Goal: Task Accomplishment & Management: Use online tool/utility

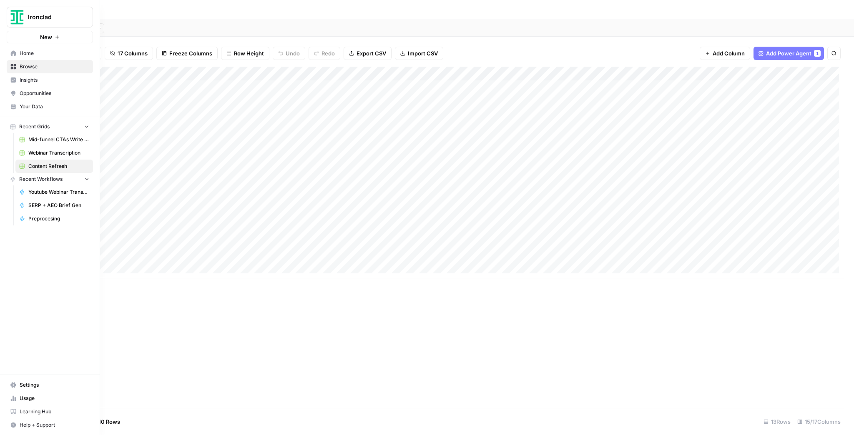
click at [12, 20] on img "Workspace: Ironclad" at bounding box center [17, 17] width 15 height 15
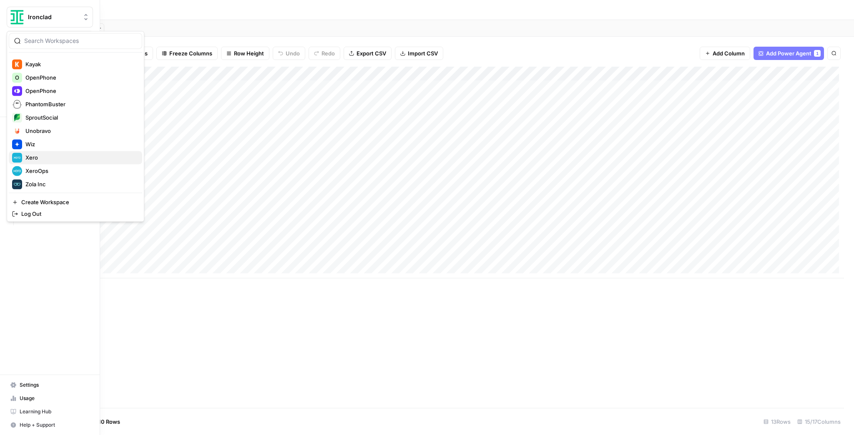
scroll to position [200, 0]
click at [53, 63] on span "Kayak" at bounding box center [80, 62] width 110 height 8
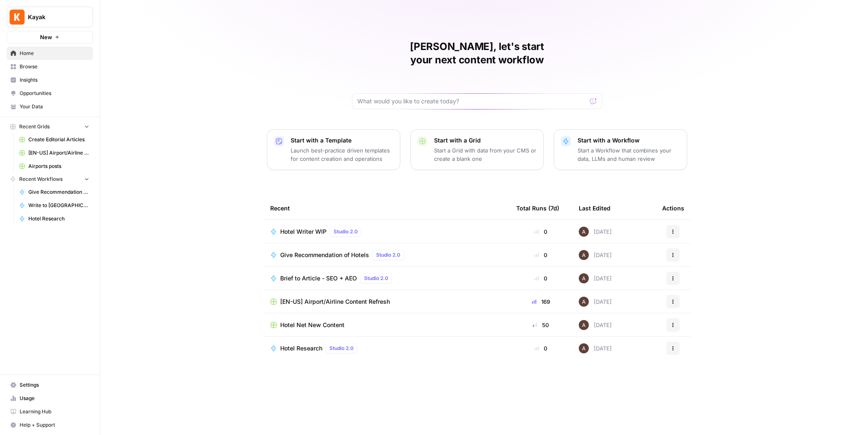
click at [306, 321] on span "Hotel Net New Content" at bounding box center [312, 325] width 64 height 8
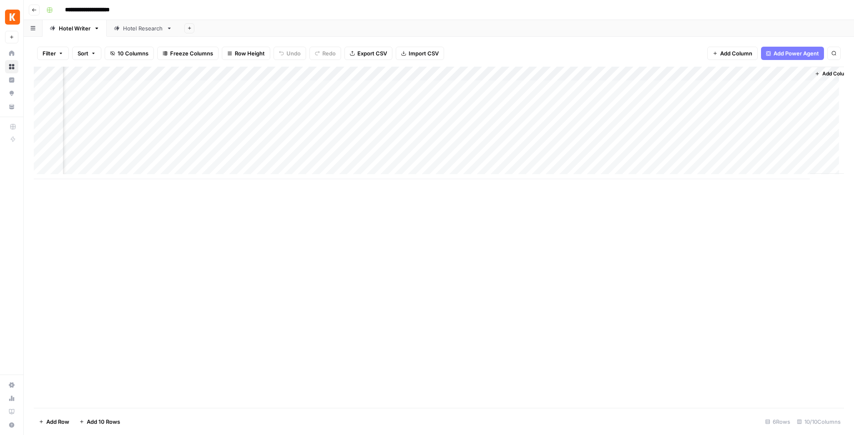
scroll to position [0, 69]
click at [459, 115] on div "Add Column" at bounding box center [439, 123] width 810 height 113
click at [438, 131] on div "Add Column" at bounding box center [439, 123] width 810 height 113
click at [303, 113] on div "Add Column" at bounding box center [439, 123] width 810 height 113
click at [315, 115] on div "Add Column" at bounding box center [439, 123] width 810 height 113
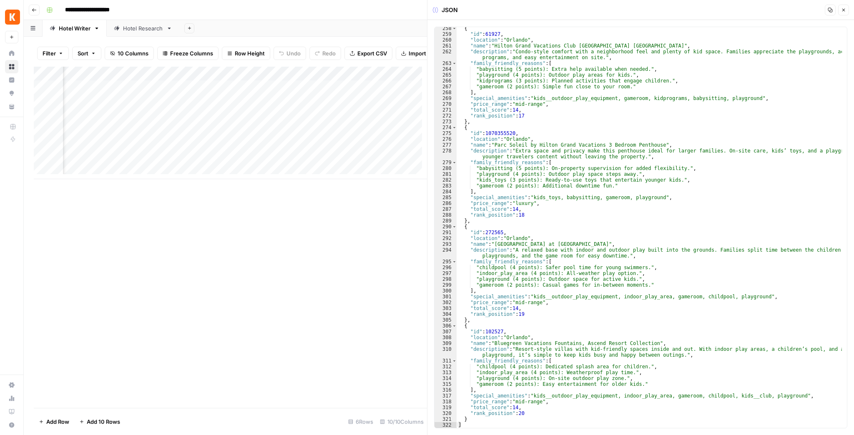
scroll to position [1624, 0]
click at [844, 12] on icon "button" at bounding box center [843, 10] width 5 height 5
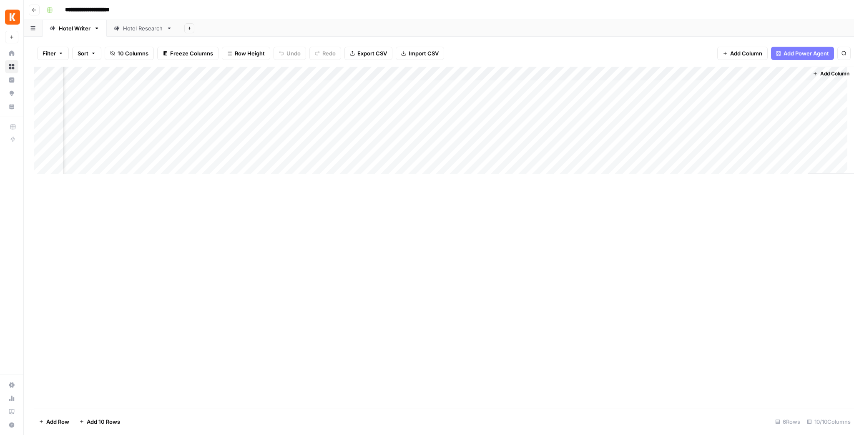
scroll to position [0, 59]
click at [145, 28] on div "Hotel Research" at bounding box center [143, 28] width 40 height 8
click at [82, 161] on div "Add Column" at bounding box center [439, 237] width 810 height 341
click at [43, 162] on div "Add Column" at bounding box center [439, 237] width 810 height 341
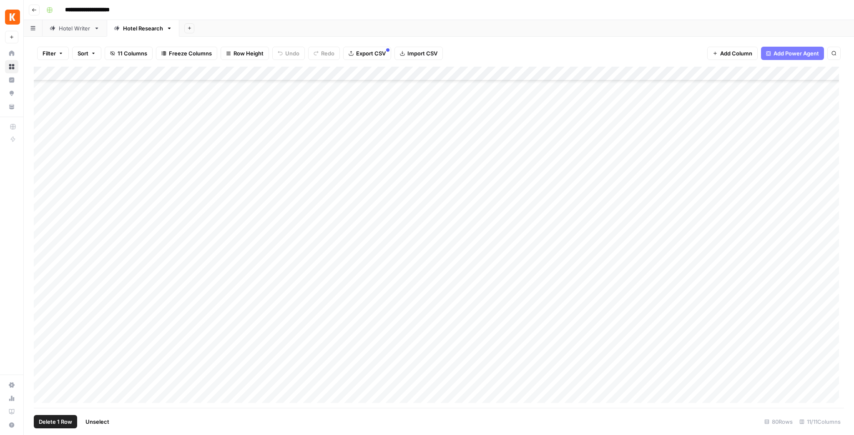
scroll to position [825, 0]
click at [42, 383] on div "Add Column" at bounding box center [439, 237] width 810 height 341
click at [57, 421] on span "Delete 40 Rows" at bounding box center [59, 422] width 41 height 8
click at [397, 99] on span "Delete" at bounding box center [397, 96] width 18 height 8
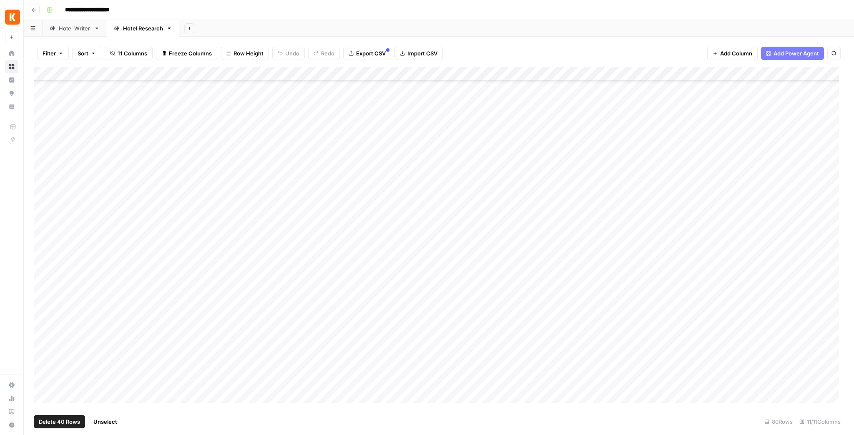
scroll to position [258, 0]
click at [78, 29] on div "Hotel Writer" at bounding box center [75, 28] width 32 height 8
click at [544, 114] on div "Add Column" at bounding box center [439, 123] width 810 height 113
click at [546, 130] on div "Add Column" at bounding box center [439, 123] width 810 height 113
click at [132, 33] on link "Hotel Research" at bounding box center [143, 28] width 73 height 17
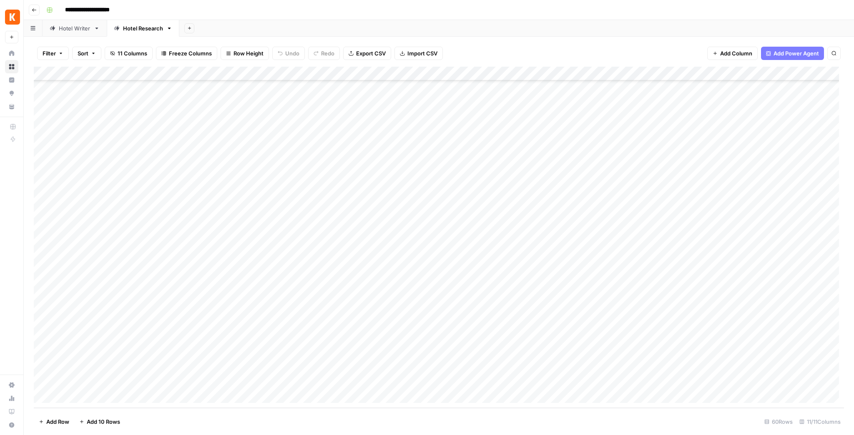
scroll to position [541, 0]
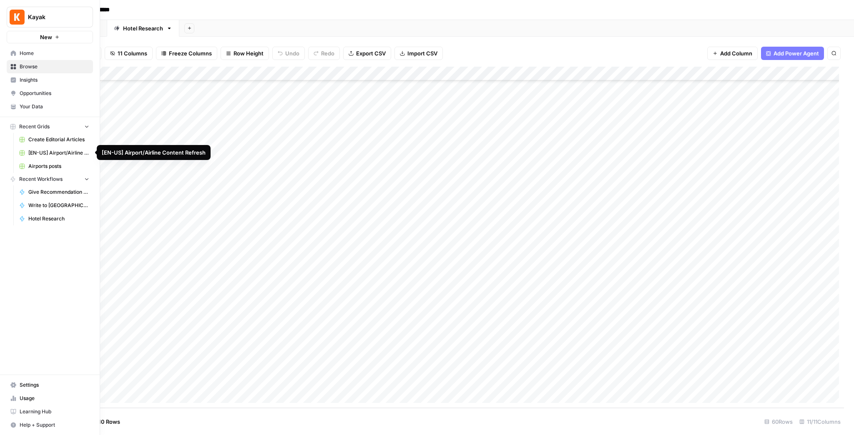
click at [45, 157] on link "[EN-US] Airport/Airline Content Refresh" at bounding box center [54, 152] width 78 height 13
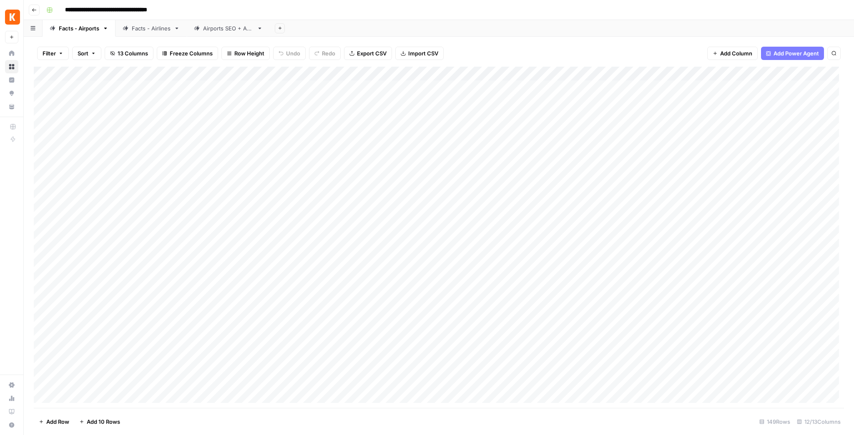
click at [145, 28] on div "Facts - Airlines" at bounding box center [151, 28] width 39 height 8
click at [88, 33] on link "Facts - Airports" at bounding box center [79, 28] width 73 height 17
click at [214, 30] on div "Airports SEO + AEO" at bounding box center [228, 28] width 50 height 8
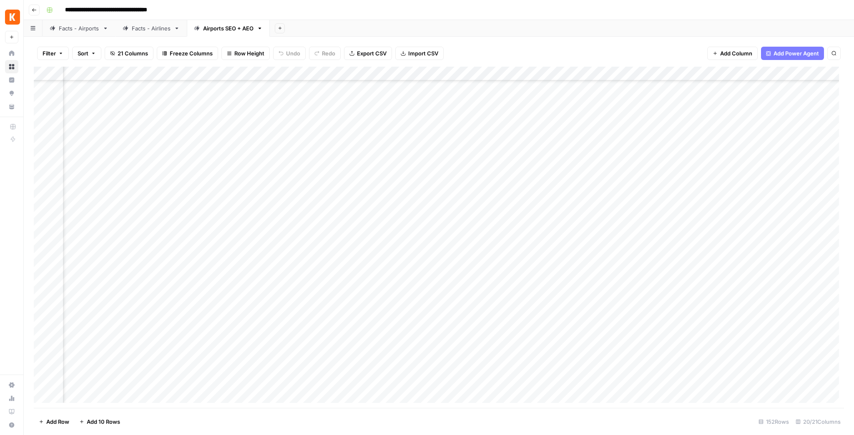
drag, startPoint x: 680, startPoint y: 408, endPoint x: 765, endPoint y: 403, distance: 85.2
click at [765, 403] on div "Filter Sort 21 Columns Freeze Columns Row Height Undo Redo Export CSV Import CS…" at bounding box center [439, 236] width 830 height 398
click at [783, 101] on div "Add Column" at bounding box center [439, 237] width 810 height 341
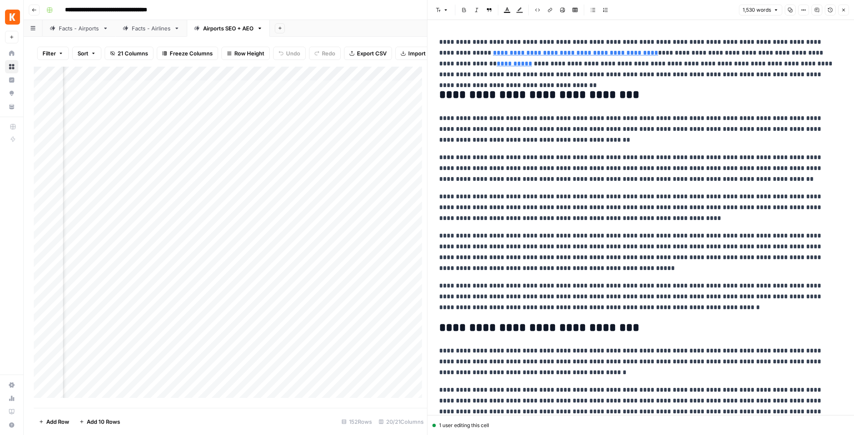
click at [844, 13] on button "Close" at bounding box center [843, 10] width 11 height 11
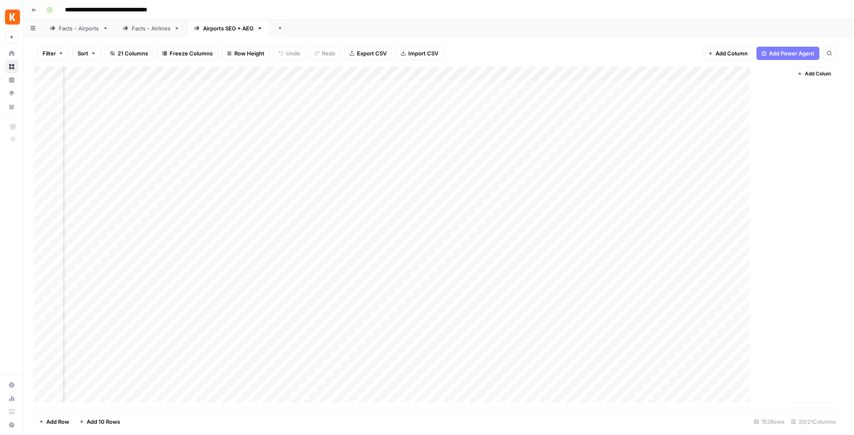
scroll to position [0, 814]
click at [632, 100] on div "Add Column" at bounding box center [439, 237] width 810 height 341
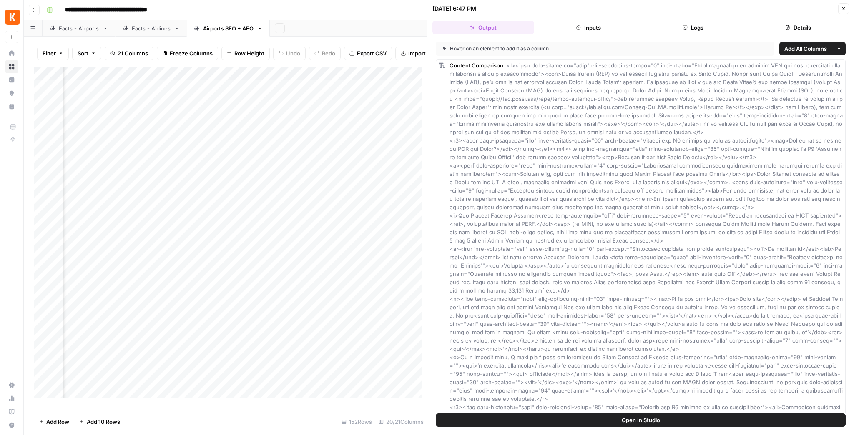
click at [788, 23] on button "Details" at bounding box center [798, 27] width 102 height 13
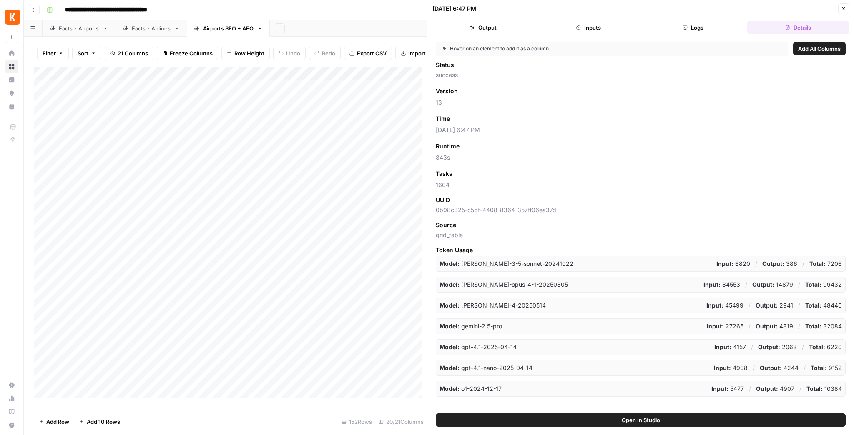
click at [118, 137] on div "Add Column" at bounding box center [230, 235] width 393 height 336
click at [840, 7] on button "Close" at bounding box center [843, 8] width 11 height 11
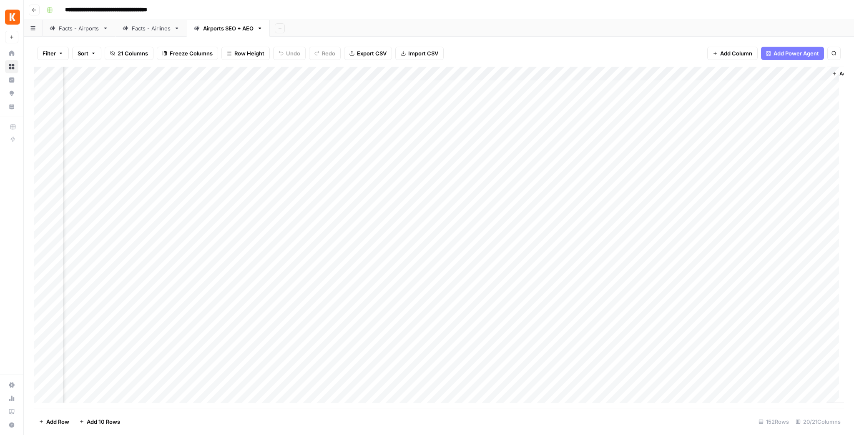
scroll to position [0, 824]
click at [817, 74] on span "Add Column" at bounding box center [824, 74] width 29 height 8
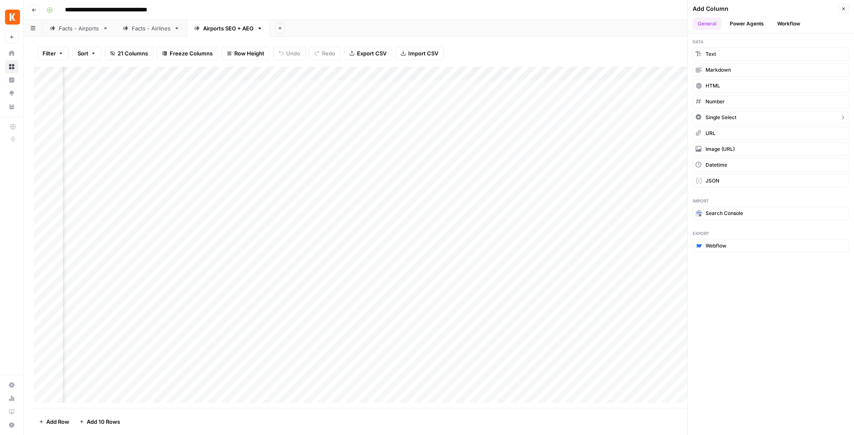
click at [735, 114] on span "Single Select" at bounding box center [720, 118] width 31 height 8
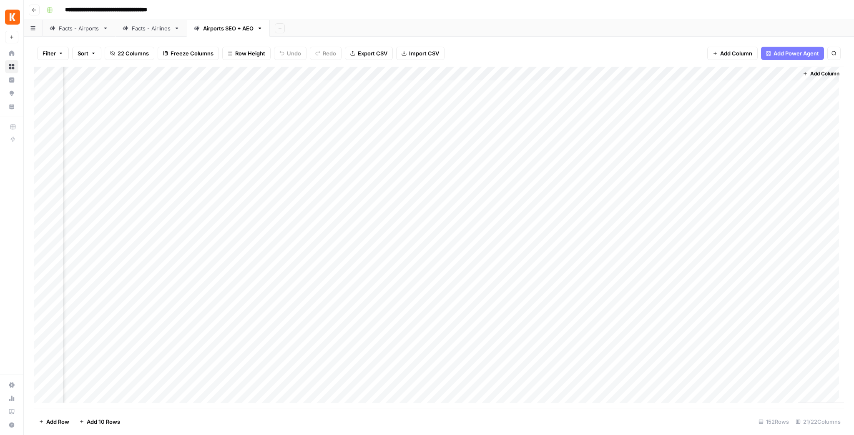
scroll to position [0, 899]
click at [743, 75] on div "Add Column" at bounding box center [439, 237] width 810 height 341
drag, startPoint x: 762, startPoint y: 95, endPoint x: 723, endPoint y: 90, distance: 39.4
click at [723, 90] on div "New Column" at bounding box center [775, 93] width 109 height 13
type input "Status"
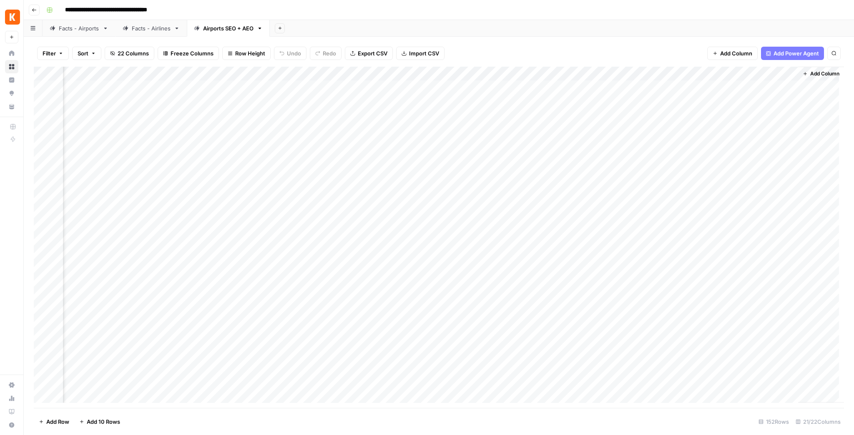
click at [747, 75] on div "Add Column" at bounding box center [439, 237] width 810 height 341
click at [747, 123] on input "Add Option" at bounding box center [783, 123] width 85 height 8
drag, startPoint x: 779, startPoint y: 122, endPoint x: 735, endPoint y: 120, distance: 43.4
click at [735, 120] on div "Change color Add Option" at bounding box center [775, 124] width 109 height 12
type input "R"
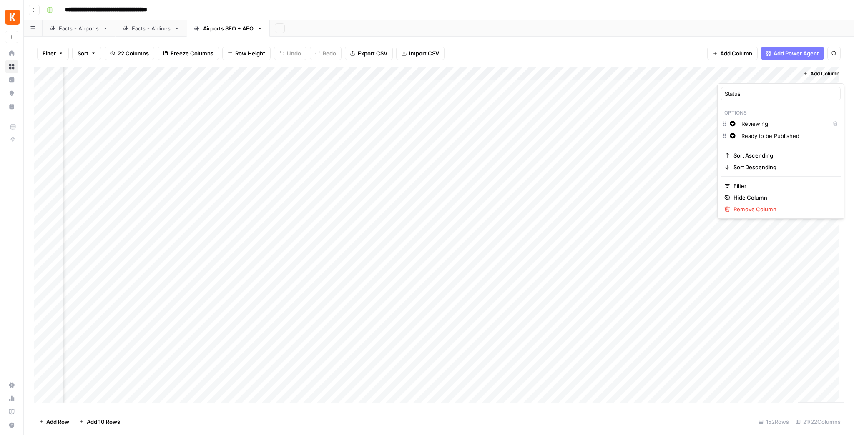
type input "Ready to be Published"
click at [773, 124] on input "Reviewing" at bounding box center [783, 124] width 85 height 8
type input "R"
type input "Ready to Review"
click at [787, 113] on p "Options" at bounding box center [781, 113] width 120 height 11
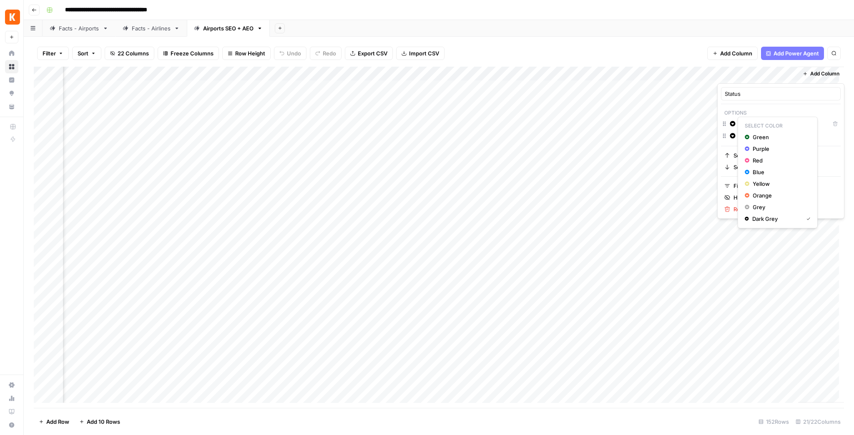
click at [730, 125] on icon "button" at bounding box center [732, 123] width 5 height 5
click at [748, 137] on icon "button" at bounding box center [746, 137] width 5 height 5
click at [753, 158] on span "Purple" at bounding box center [779, 161] width 54 height 8
click at [746, 67] on div at bounding box center [754, 75] width 75 height 17
click at [754, 65] on div "Filter Sort 22 Columns Freeze Columns Row Height Undo Redo Export CSV Import CS…" at bounding box center [439, 53] width 810 height 27
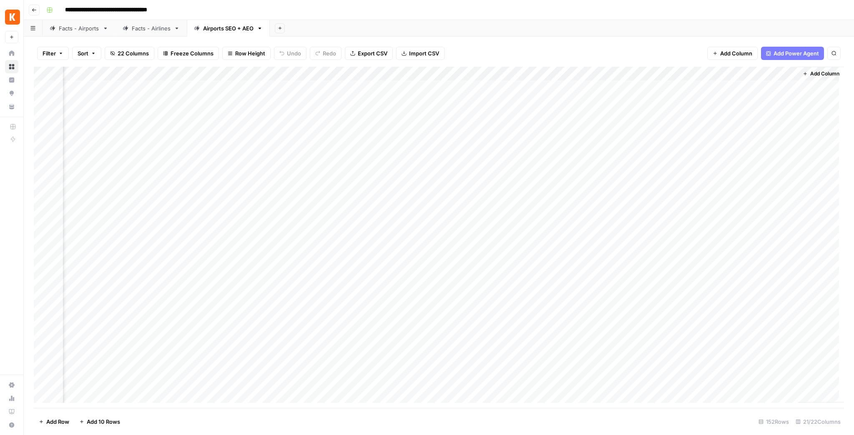
click at [752, 102] on div "Add Column" at bounding box center [439, 237] width 810 height 341
click at [752, 75] on div "Add Column" at bounding box center [439, 237] width 810 height 341
click at [769, 136] on input "Add Option" at bounding box center [788, 136] width 95 height 8
drag, startPoint x: 778, startPoint y: 136, endPoint x: 740, endPoint y: 133, distance: 37.7
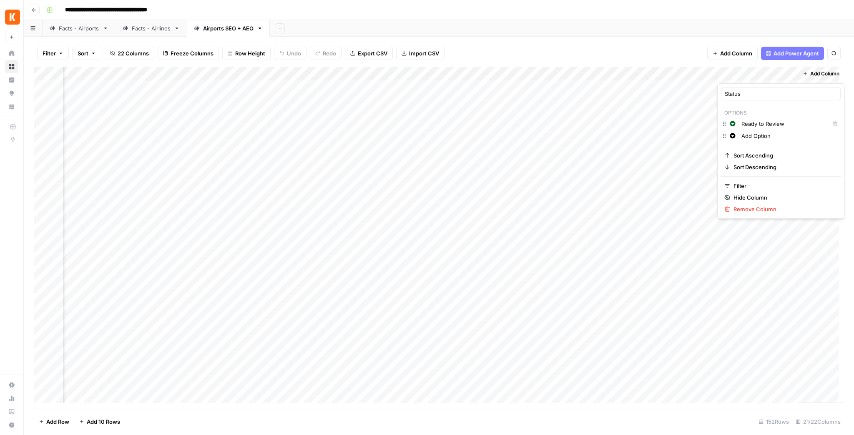
click at [740, 133] on div "Add Option" at bounding box center [789, 135] width 100 height 9
type input "Ready to Publish"
click at [735, 140] on button "Change color" at bounding box center [732, 136] width 10 height 10
click at [754, 157] on button "Purple" at bounding box center [777, 161] width 73 height 12
click at [761, 84] on div "Status Options Change color Ready to Review Delete Change color Ready to Publis…" at bounding box center [780, 157] width 127 height 148
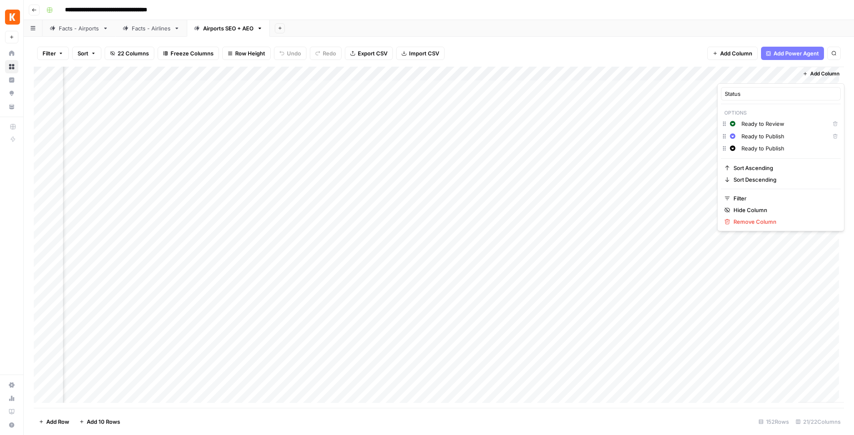
click at [759, 74] on div at bounding box center [754, 75] width 75 height 17
click at [694, 61] on div "Filter Sort 22 Columns Freeze Columns Row Height Undo Redo Export CSV Import CS…" at bounding box center [439, 53] width 810 height 27
click at [548, 100] on div "Add Column" at bounding box center [439, 237] width 810 height 341
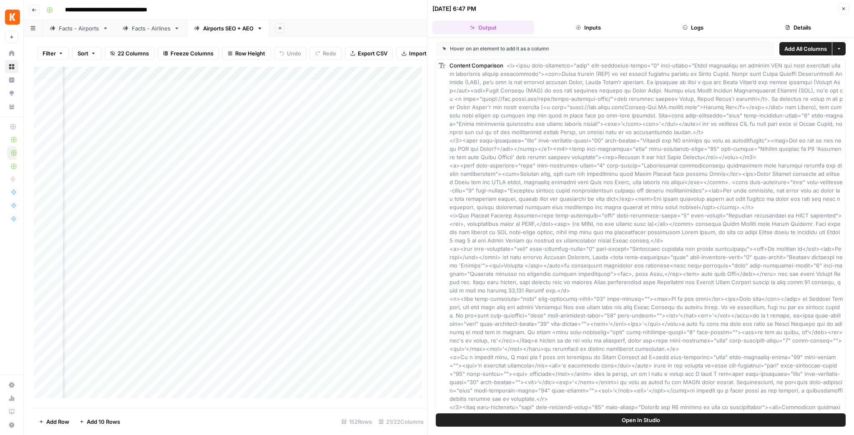
click at [795, 24] on button "Details" at bounding box center [798, 27] width 102 height 13
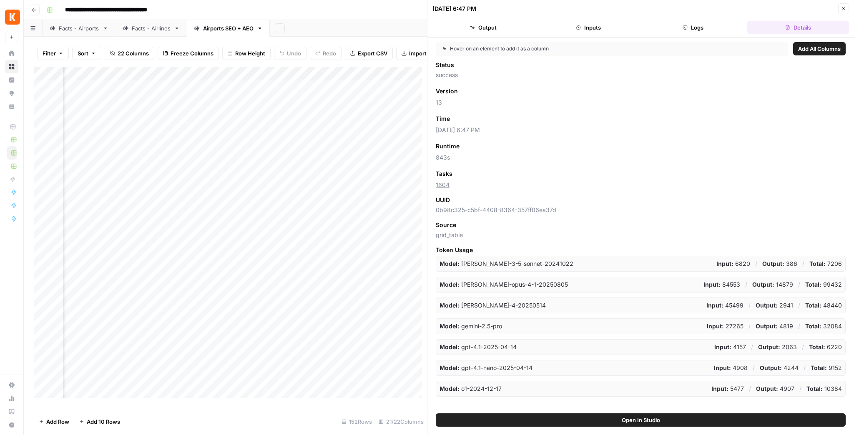
click at [847, 9] on button "Close" at bounding box center [843, 8] width 11 height 11
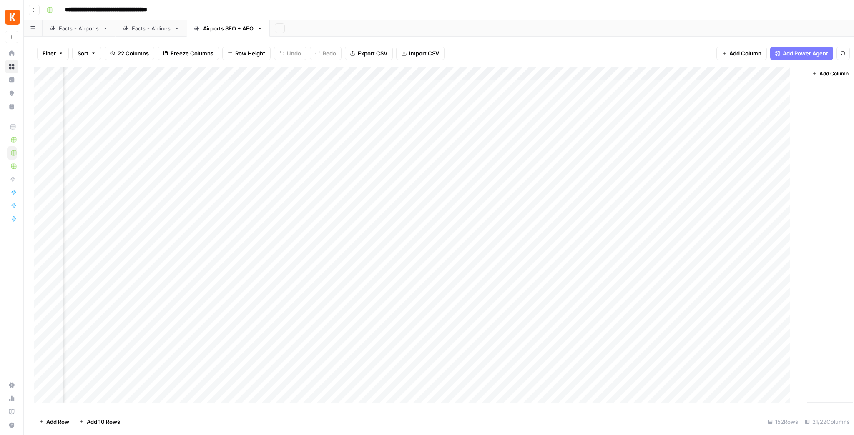
scroll to position [0, 889]
click at [564, 86] on div "Add Column" at bounding box center [439, 237] width 810 height 341
click at [568, 85] on div "Add Column" at bounding box center [439, 237] width 810 height 341
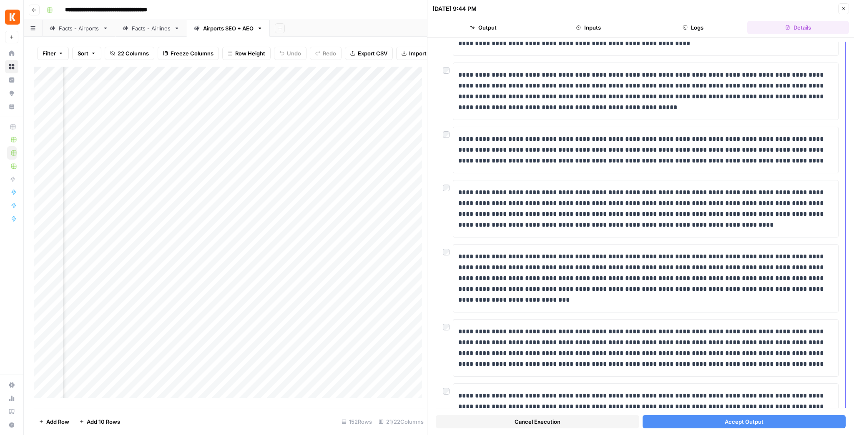
scroll to position [100, 0]
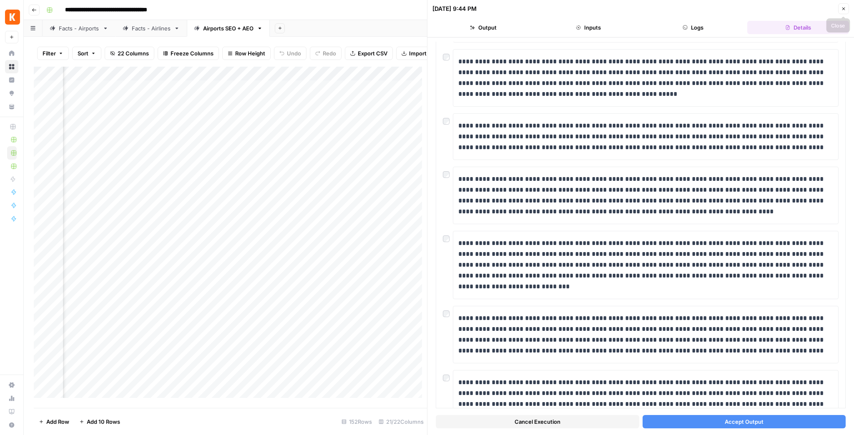
click at [842, 6] on icon "button" at bounding box center [843, 8] width 5 height 5
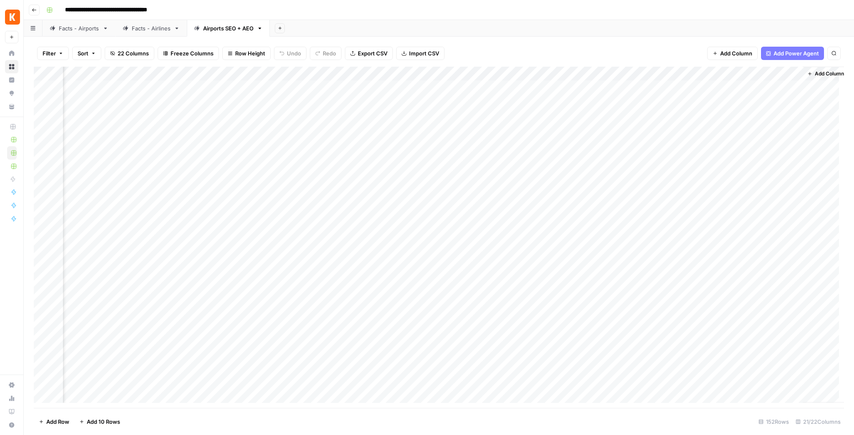
click at [373, 55] on span "Export CSV" at bounding box center [373, 53] width 30 height 8
click at [557, 102] on div "Add Column" at bounding box center [439, 237] width 810 height 341
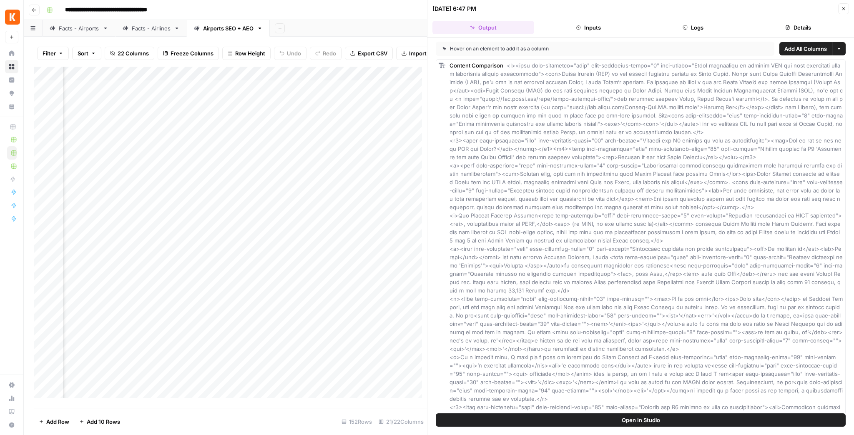
click at [775, 29] on button "Details" at bounding box center [798, 27] width 102 height 13
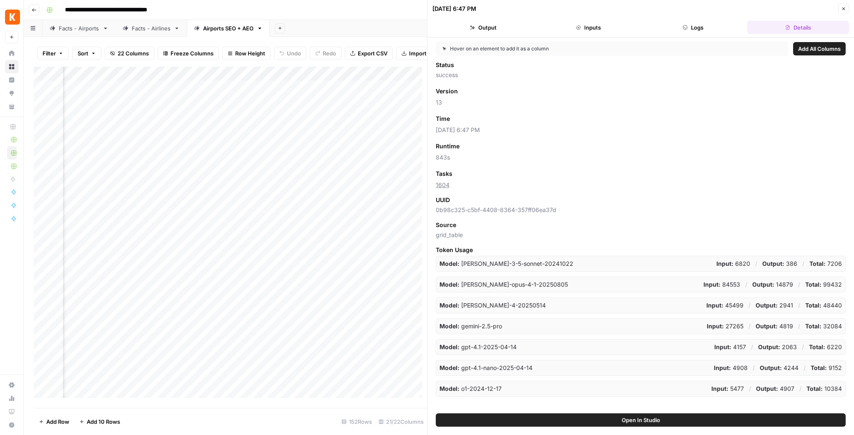
scroll to position [0, 1315]
click at [800, 51] on span "Add All Columns" at bounding box center [819, 49] width 43 height 8
click at [283, 79] on div "Add Column" at bounding box center [230, 235] width 393 height 336
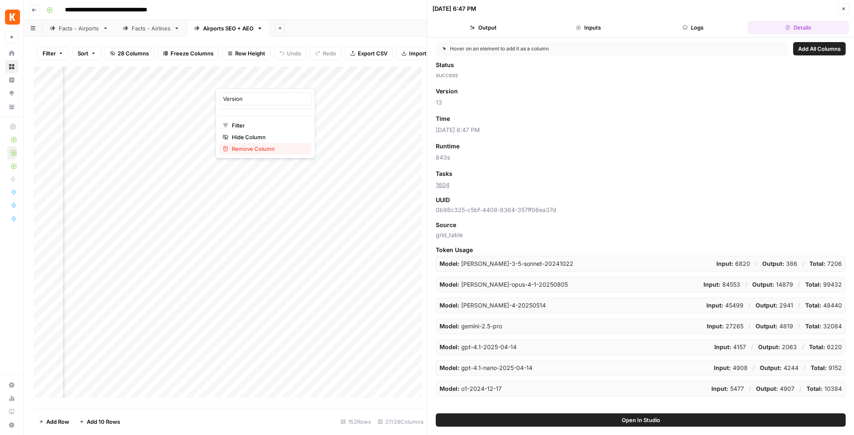
click at [270, 147] on span "Remove Column" at bounding box center [268, 149] width 73 height 8
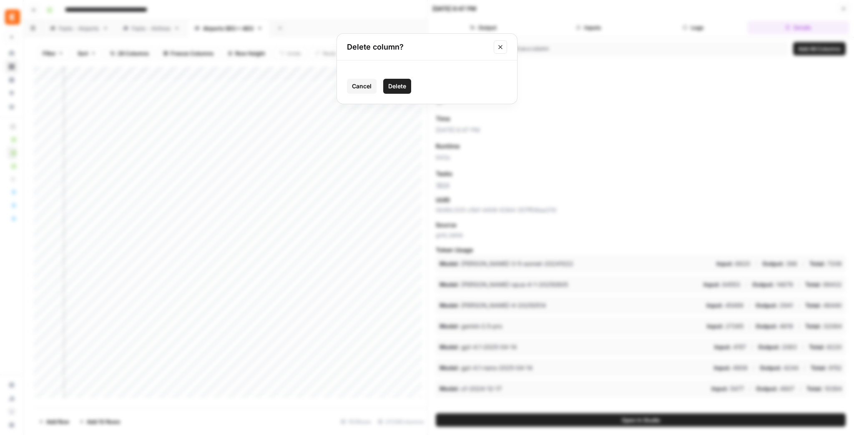
click at [406, 88] on span "Delete" at bounding box center [397, 86] width 18 height 8
click at [285, 80] on div "Add Column" at bounding box center [230, 235] width 393 height 336
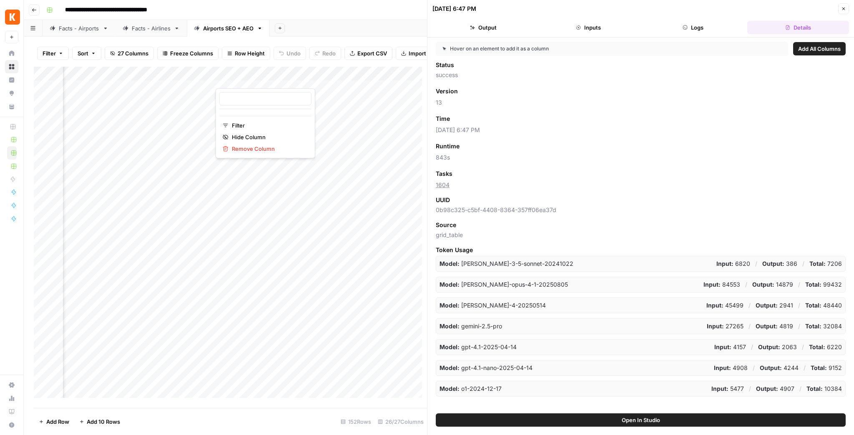
type input "Time"
click at [267, 148] on span "Remove Column" at bounding box center [268, 149] width 73 height 8
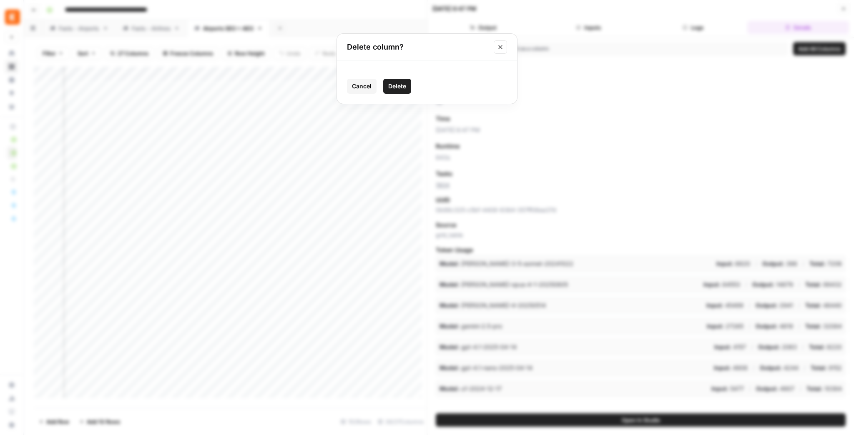
click at [392, 89] on span "Delete" at bounding box center [397, 86] width 18 height 8
click at [284, 78] on div "Add Column" at bounding box center [230, 235] width 393 height 336
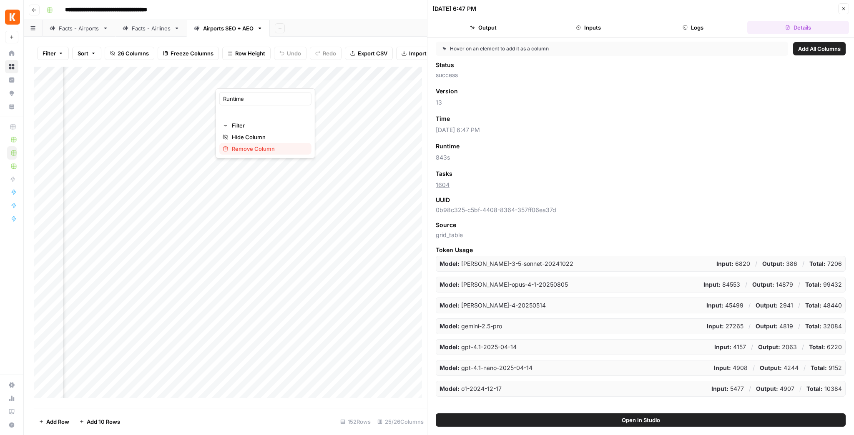
click at [275, 149] on span "Remove Column" at bounding box center [268, 149] width 73 height 8
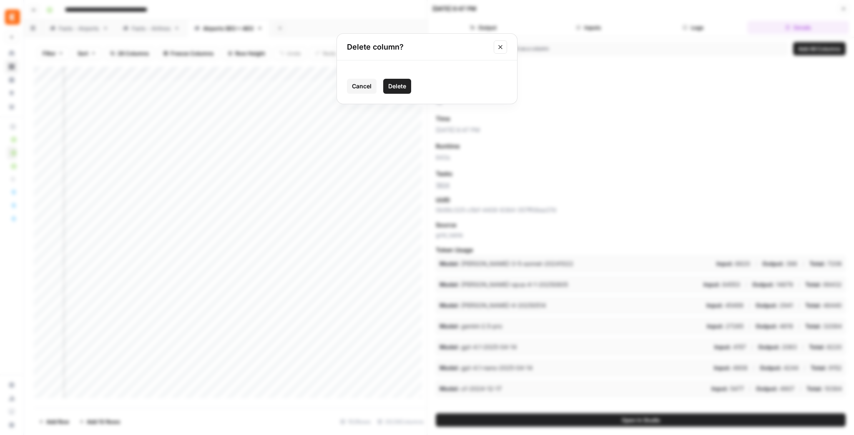
click at [392, 86] on span "Delete" at bounding box center [397, 86] width 18 height 8
click at [286, 79] on div "Add Column" at bounding box center [230, 235] width 393 height 336
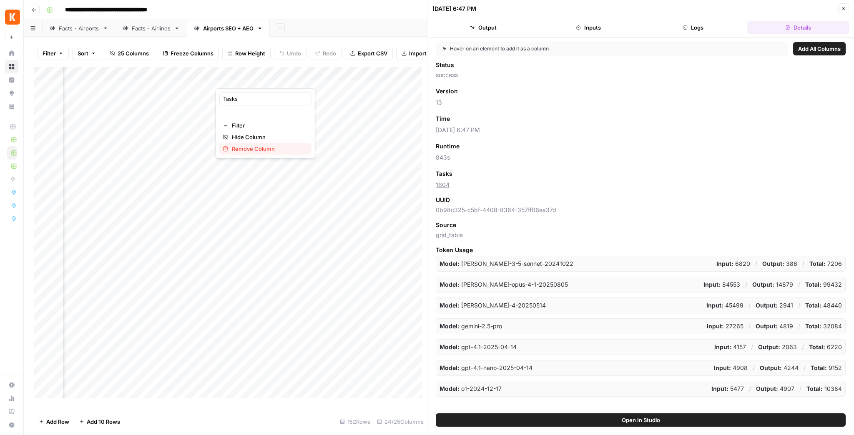
click at [267, 146] on span "Remove Column" at bounding box center [268, 149] width 73 height 8
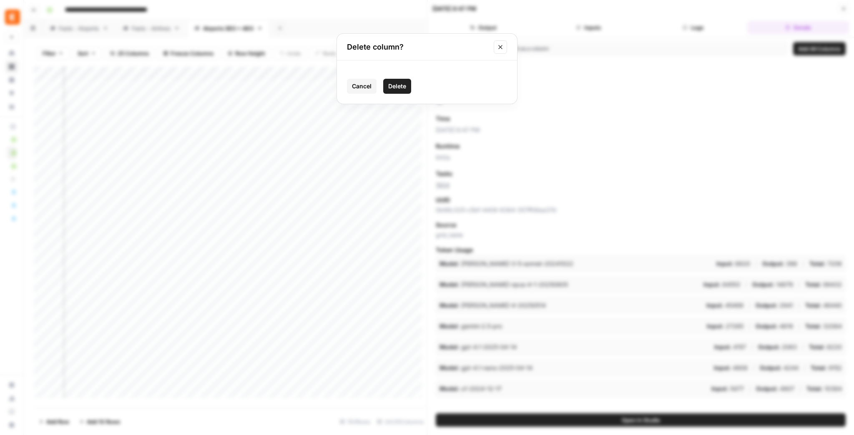
click at [393, 88] on span "Delete" at bounding box center [397, 86] width 18 height 8
click at [282, 78] on div "Add Column" at bounding box center [230, 235] width 393 height 336
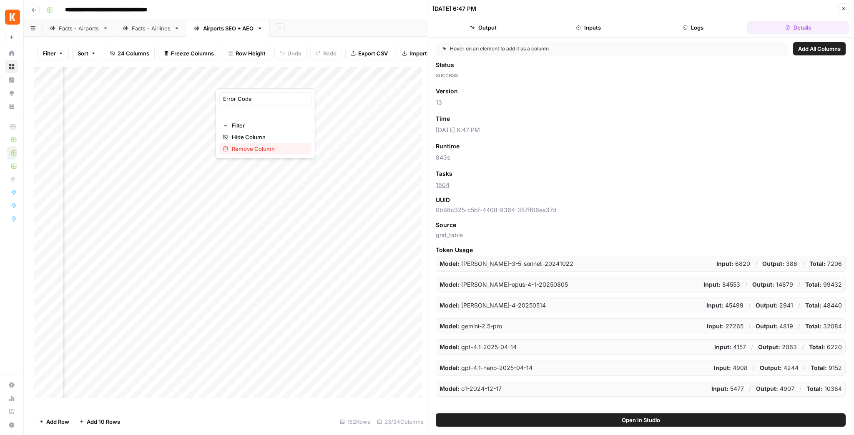
click at [265, 149] on span "Remove Column" at bounding box center [268, 149] width 73 height 8
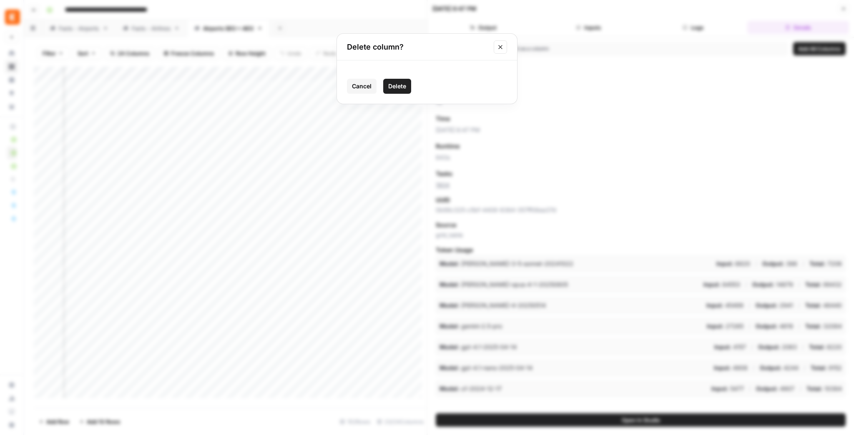
click at [401, 86] on span "Delete" at bounding box center [397, 86] width 18 height 8
click at [288, 82] on div "Add Column" at bounding box center [230, 235] width 393 height 336
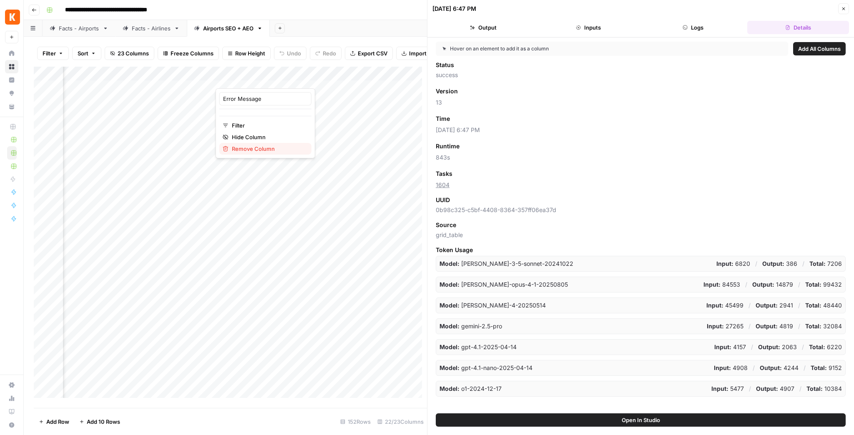
click at [270, 147] on span "Remove Column" at bounding box center [268, 149] width 73 height 8
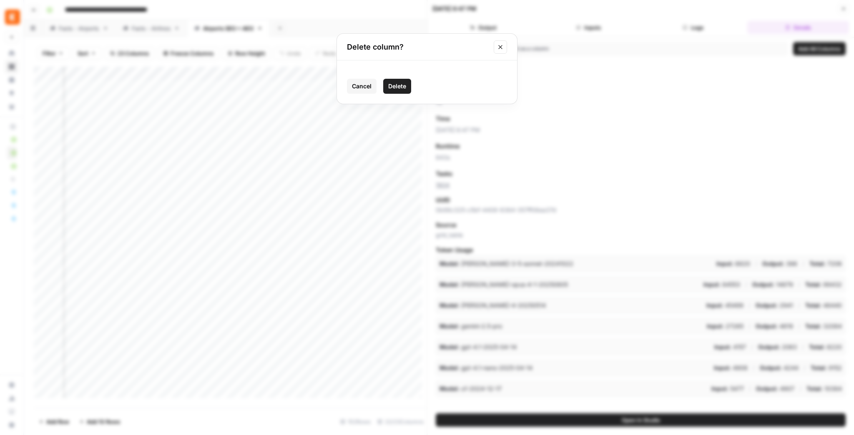
click at [397, 86] on span "Delete" at bounding box center [397, 86] width 18 height 8
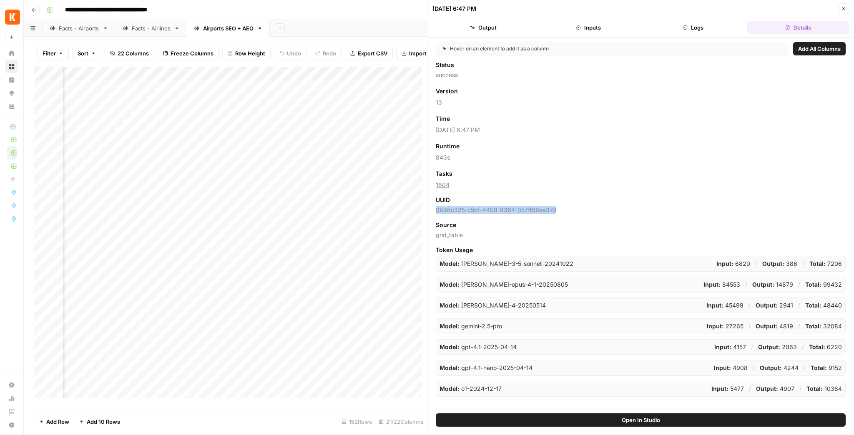
drag, startPoint x: 433, startPoint y: 212, endPoint x: 601, endPoint y: 215, distance: 168.0
click at [601, 215] on div "Hover on an element to add it as a column Add All Columns Status success Versio…" at bounding box center [640, 226] width 426 height 376
click at [512, 23] on button "Output" at bounding box center [483, 27] width 102 height 13
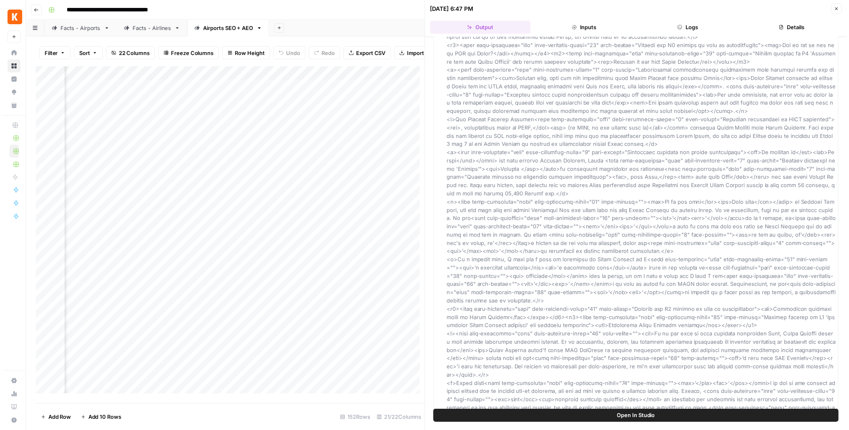
scroll to position [0, 0]
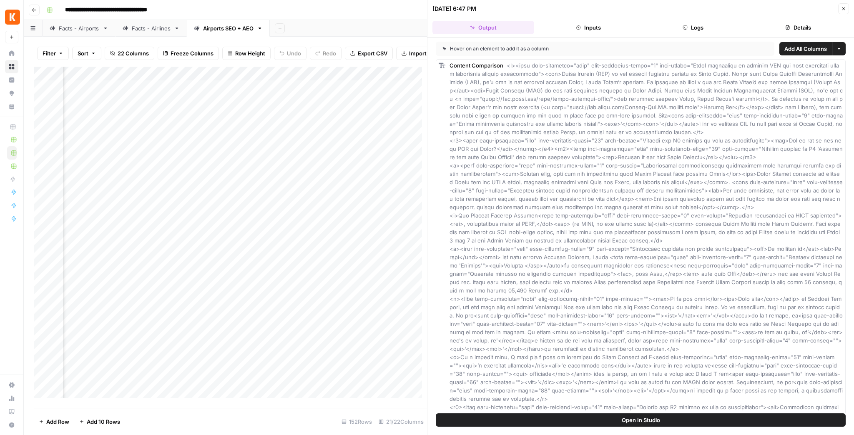
click at [680, 25] on button "Logs" at bounding box center [693, 27] width 102 height 13
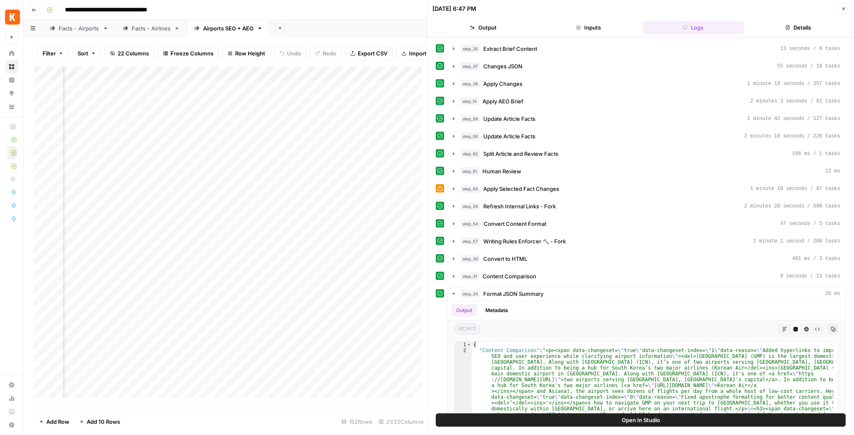
click at [780, 23] on button "Details" at bounding box center [798, 27] width 102 height 13
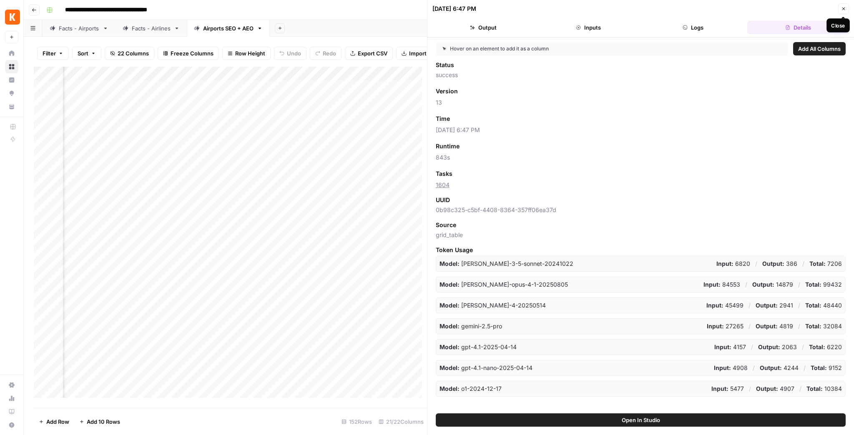
click at [842, 11] on button "Close" at bounding box center [843, 8] width 11 height 11
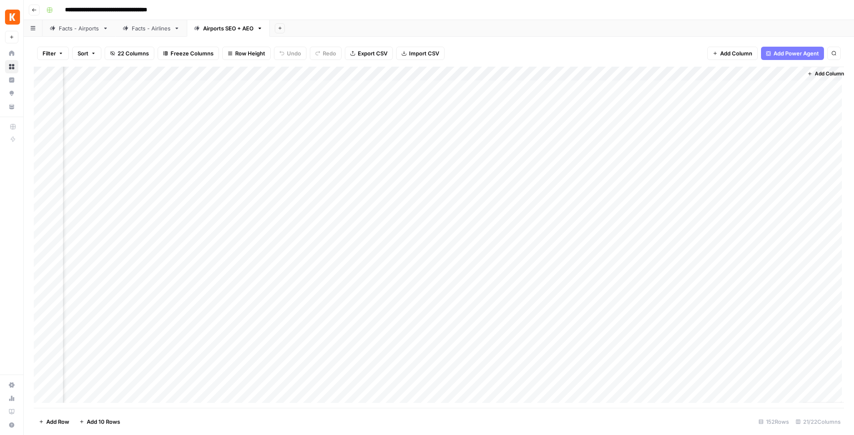
scroll to position [0, 889]
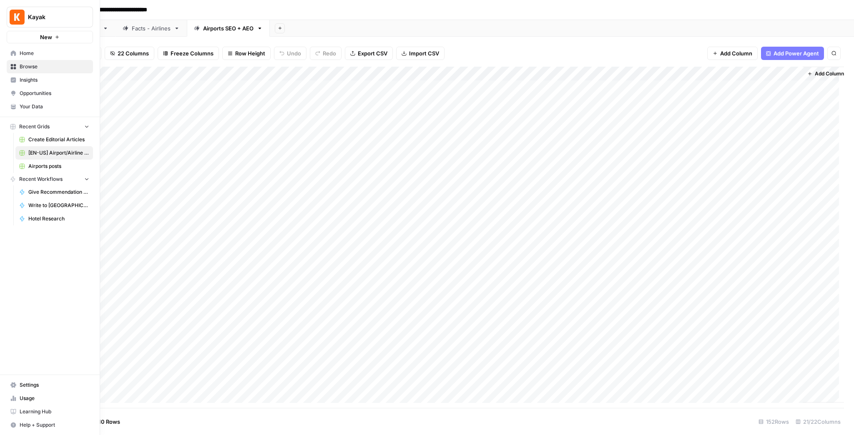
click at [51, 382] on span "Settings" at bounding box center [55, 385] width 70 height 8
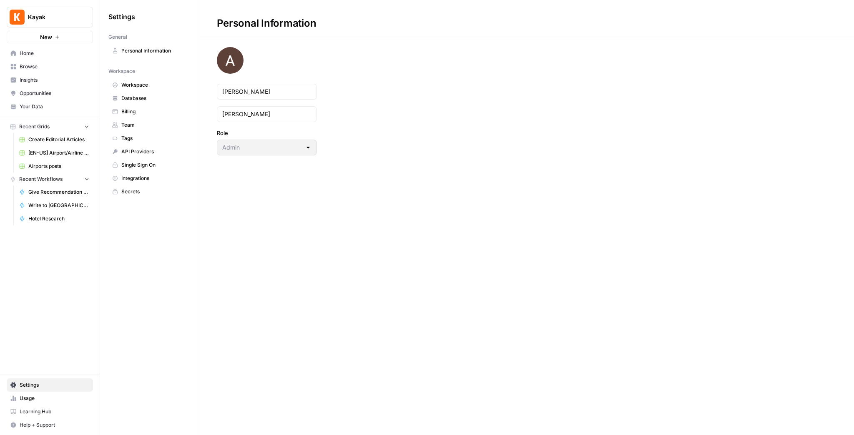
click at [149, 167] on span "Single Sign On" at bounding box center [154, 165] width 66 height 8
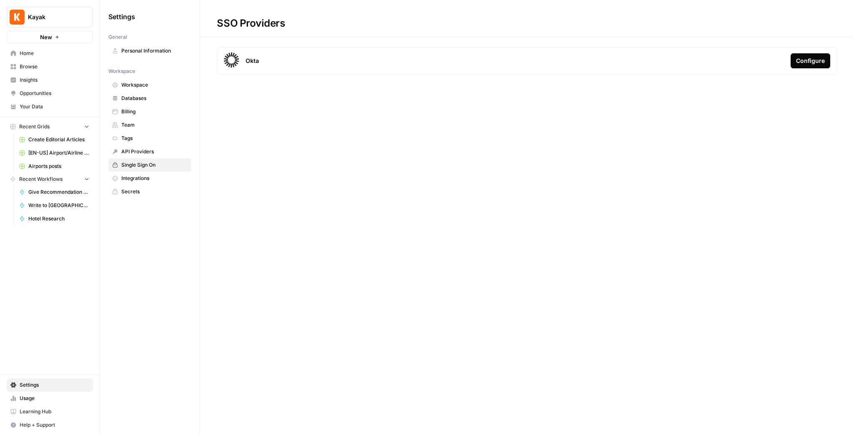
click at [162, 177] on span "Integrations" at bounding box center [154, 179] width 66 height 8
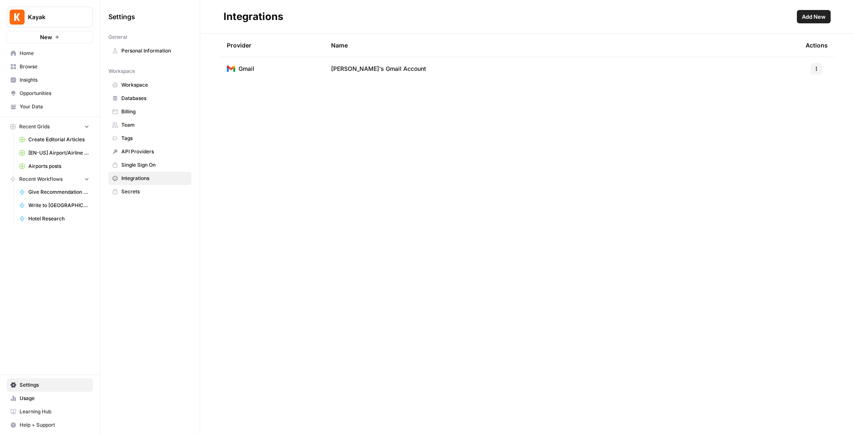
click at [153, 188] on span "Secrets" at bounding box center [154, 192] width 66 height 8
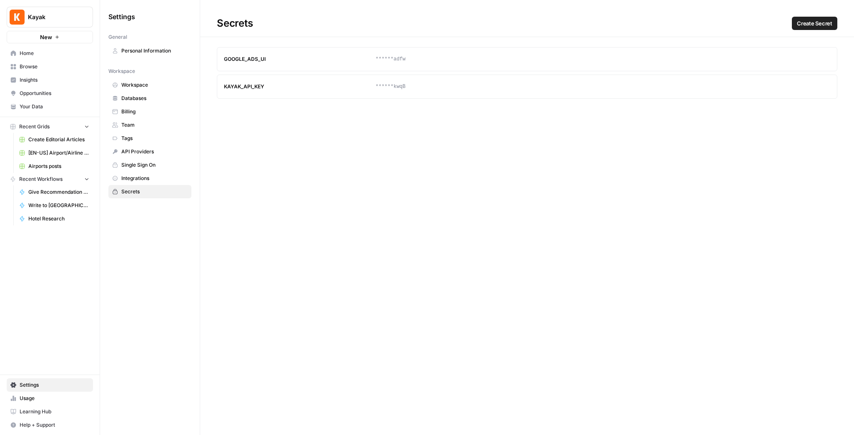
click at [65, 154] on span "[EN-US] Airport/Airline Content Refresh" at bounding box center [58, 153] width 61 height 8
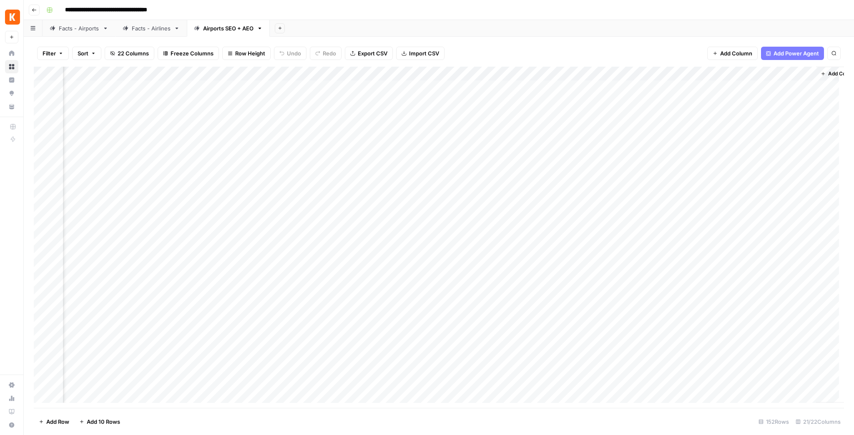
scroll to position [0, 899]
click at [549, 100] on div "Add Column" at bounding box center [439, 237] width 810 height 341
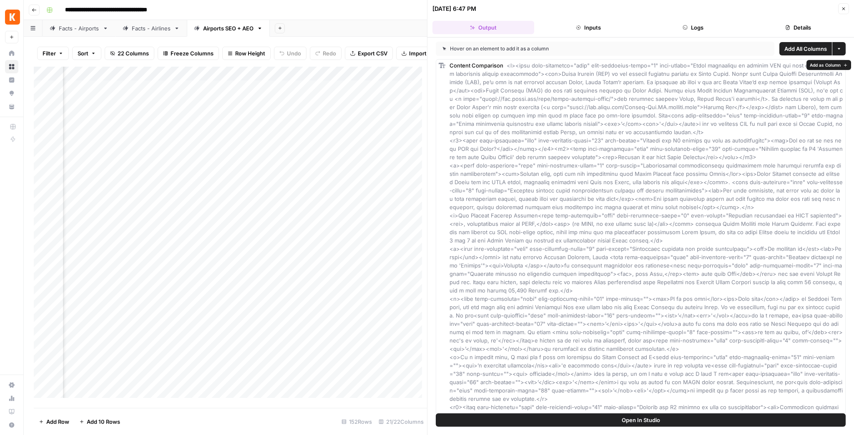
drag, startPoint x: 649, startPoint y: 423, endPoint x: 641, endPoint y: 381, distance: 42.9
click at [641, 381] on div "Hover on an element to add it as a column Add All Columns More options Content …" at bounding box center [640, 237] width 426 height 398
click at [640, 416] on span "Open In Studio" at bounding box center [640, 420] width 38 height 8
click at [843, 6] on icon "button" at bounding box center [843, 8] width 5 height 5
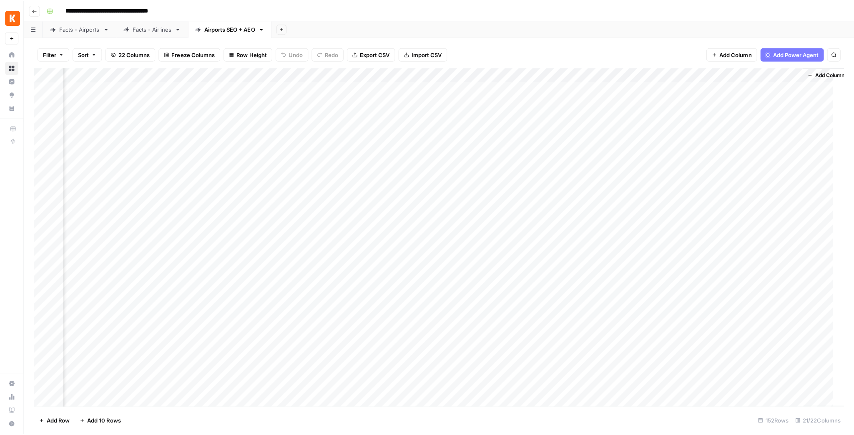
scroll to position [0, 889]
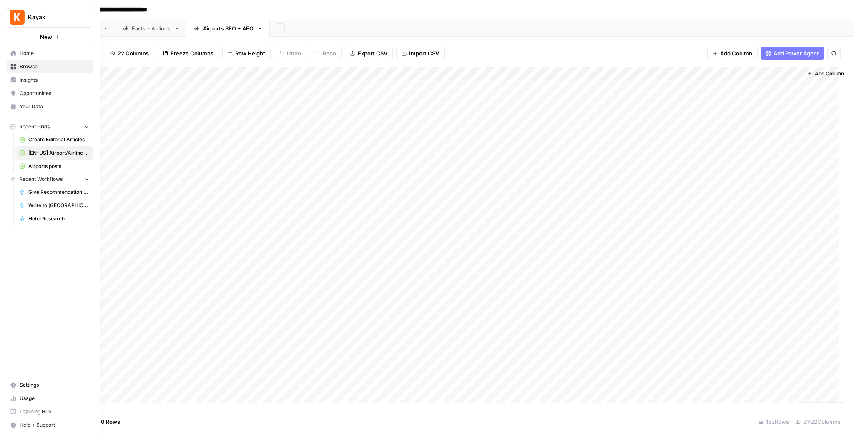
click at [35, 65] on span "Browse" at bounding box center [55, 67] width 70 height 8
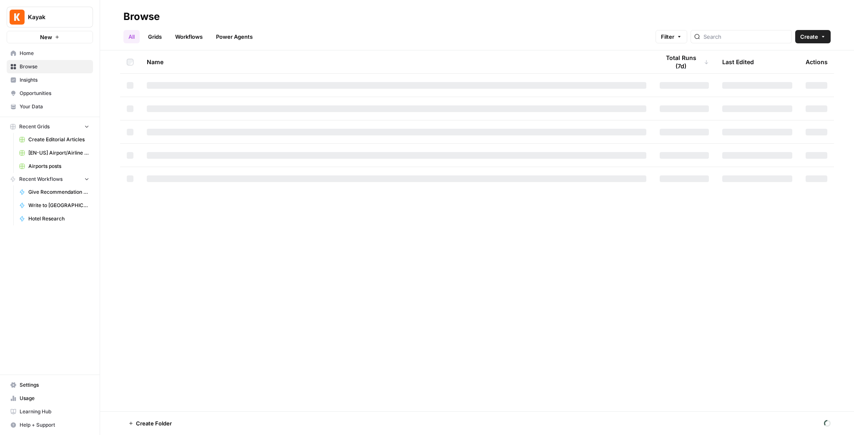
click at [244, 38] on link "Power Agents" at bounding box center [234, 36] width 47 height 13
click at [201, 35] on link "Workflows" at bounding box center [189, 36] width 38 height 13
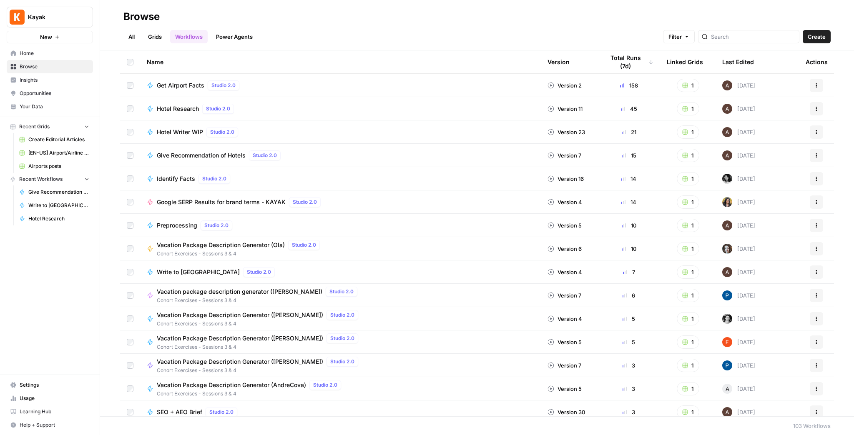
click at [814, 85] on icon "button" at bounding box center [816, 85] width 5 height 5
click at [185, 85] on span "Get Airport Facts" at bounding box center [181, 85] width 48 height 8
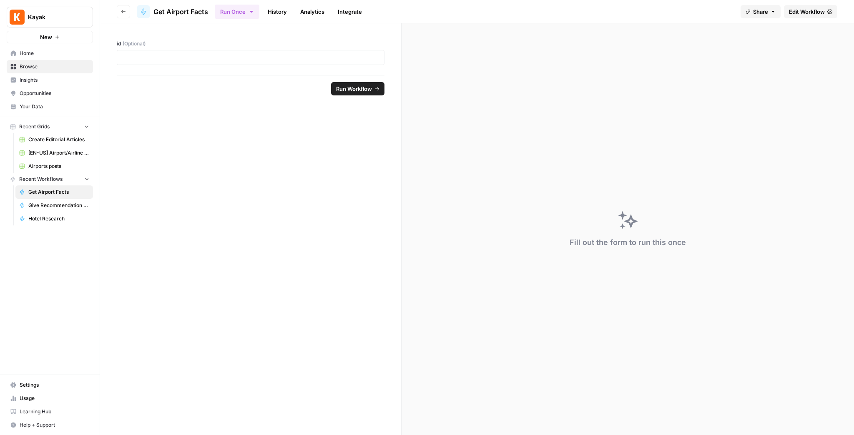
click at [342, 13] on link "Integrate" at bounding box center [350, 11] width 34 height 13
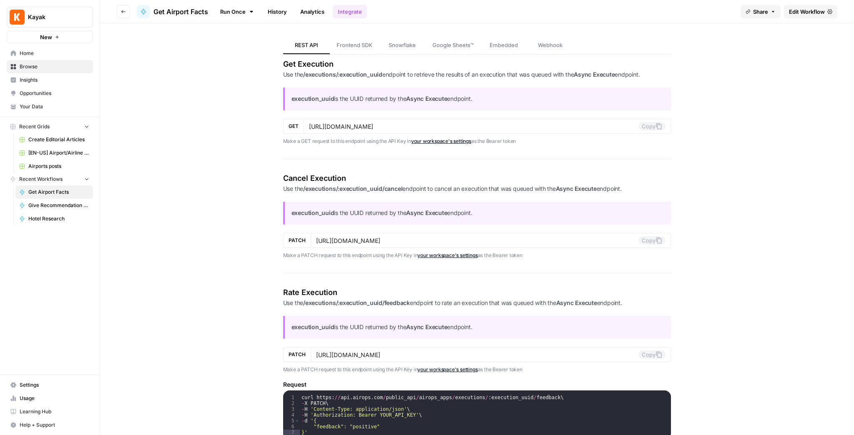
scroll to position [481, 0]
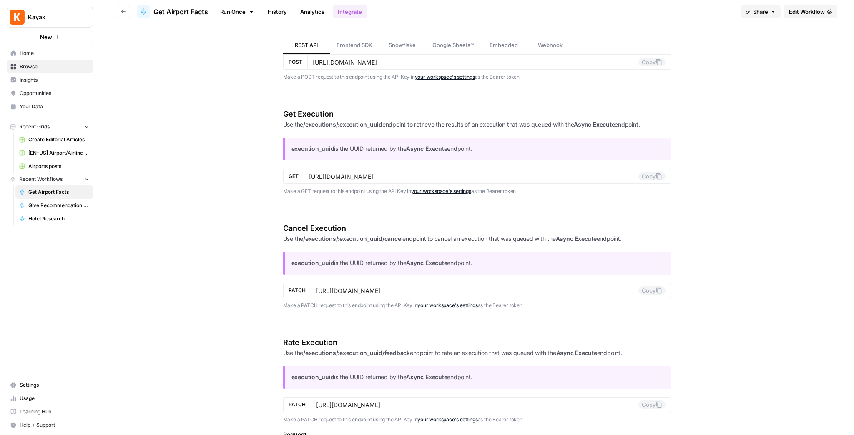
click at [431, 191] on link "your workspace's settings" at bounding box center [441, 191] width 60 height 6
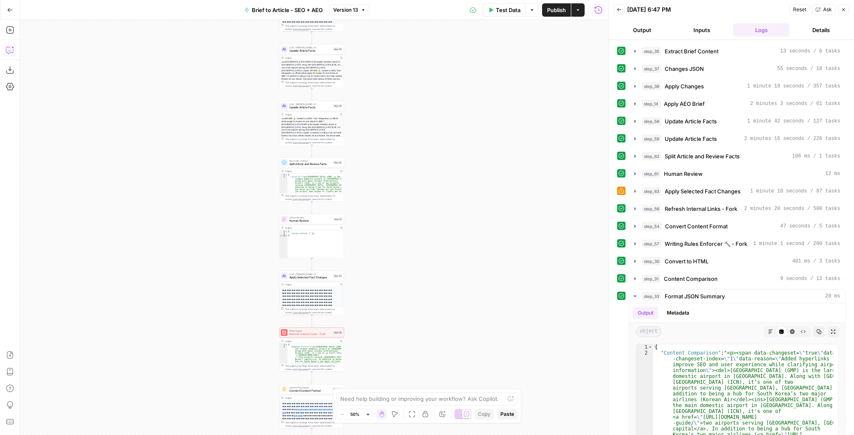
click at [10, 50] on icon "button" at bounding box center [10, 50] width 8 height 8
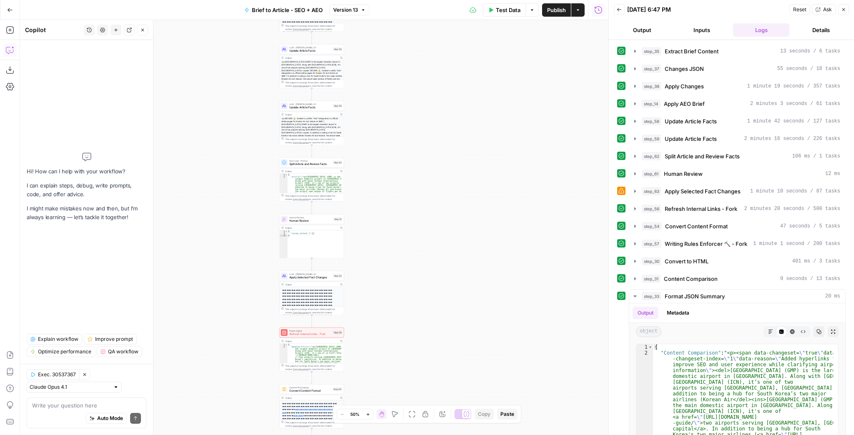
click at [72, 406] on textarea at bounding box center [86, 405] width 109 height 8
type textarea "How do I output the uuid as well"
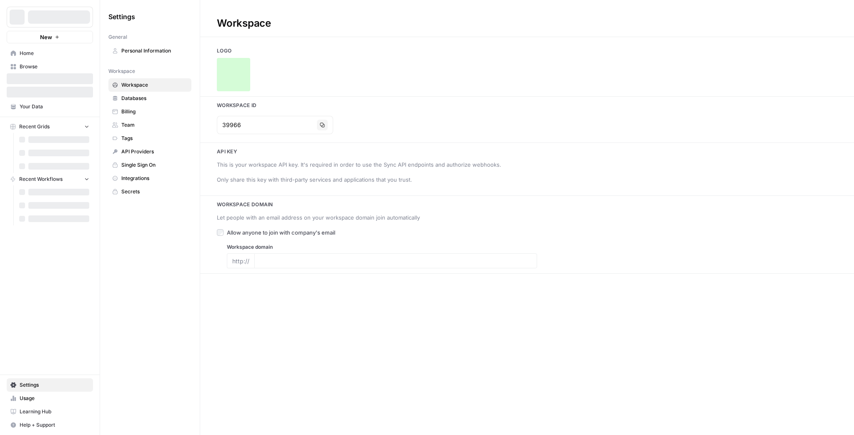
type input "[URL][DOMAIN_NAME]"
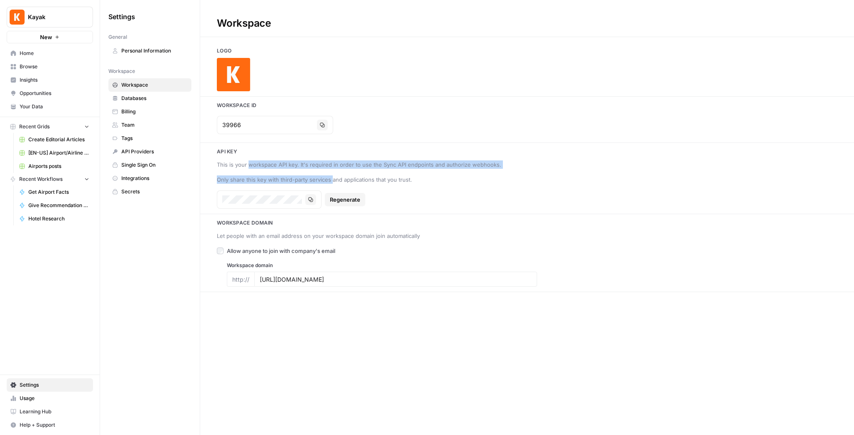
drag, startPoint x: 276, startPoint y: 170, endPoint x: 331, endPoint y: 174, distance: 54.3
click at [331, 174] on div "This is your workspace API key. It's required in order to use the Sync API endp…" at bounding box center [372, 184] width 310 height 48
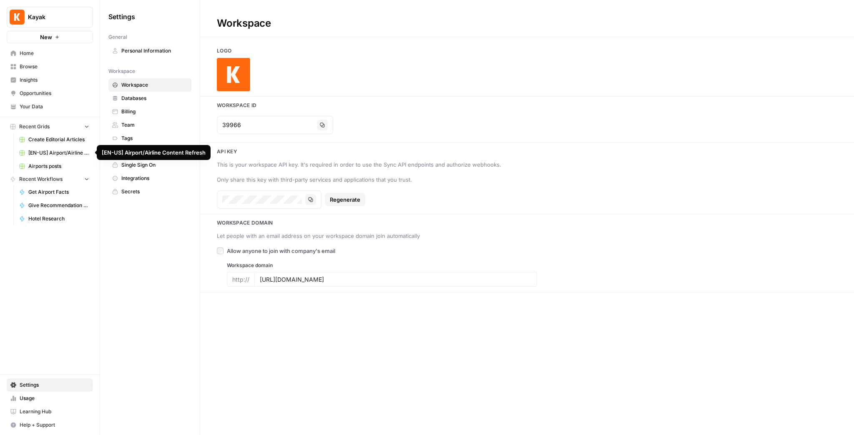
click at [68, 153] on span "[EN-US] Airport/Airline Content Refresh" at bounding box center [58, 153] width 61 height 8
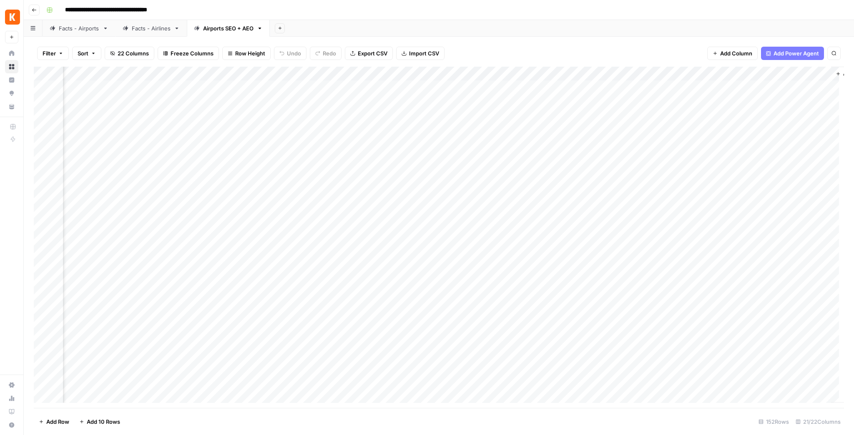
scroll to position [0, 899]
click at [815, 71] on span "Add Column" at bounding box center [824, 74] width 29 height 8
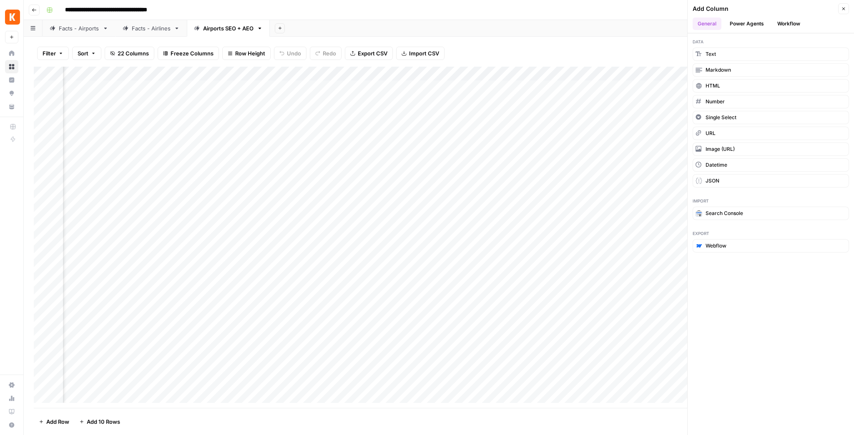
click at [780, 28] on button "Workflow" at bounding box center [788, 24] width 33 height 13
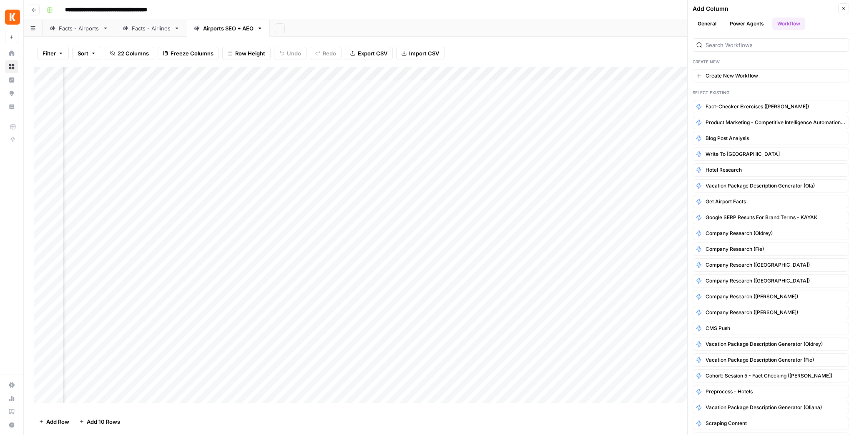
click at [842, 10] on icon "button" at bounding box center [843, 8] width 5 height 5
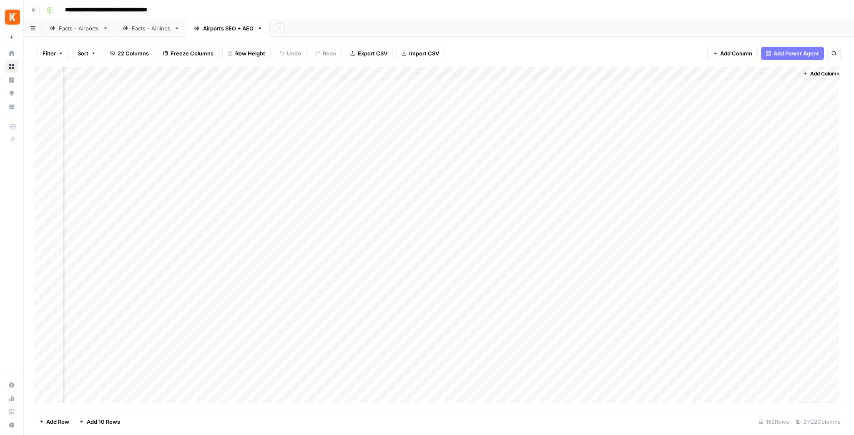
click at [658, 45] on div "Filter Sort 22 Columns Freeze Columns Row Height Undo Redo Export CSV Import CS…" at bounding box center [439, 53] width 810 height 27
click at [810, 70] on span "Add Column" at bounding box center [824, 74] width 29 height 8
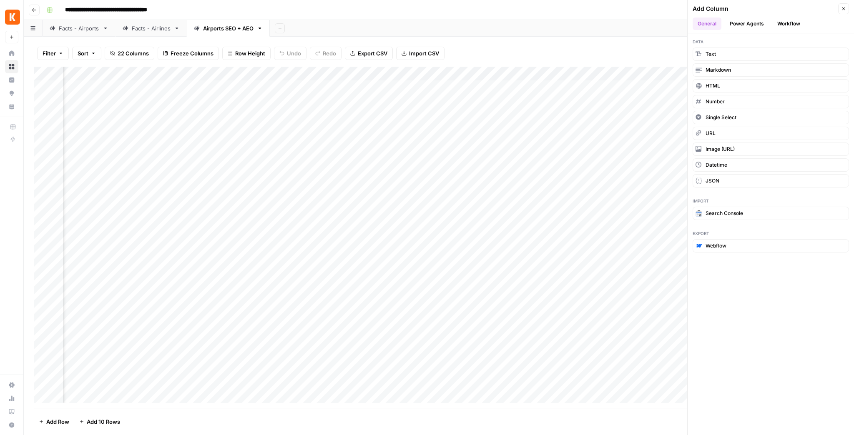
click at [789, 22] on button "Workflow" at bounding box center [788, 24] width 33 height 13
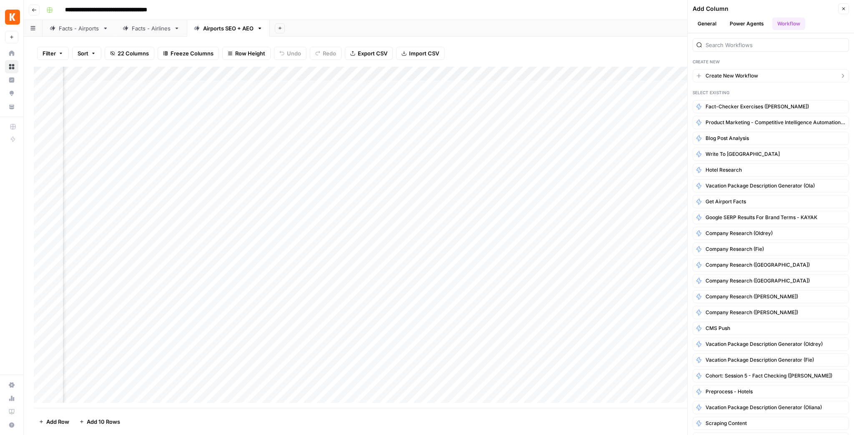
click at [747, 72] on span "Create New Workflow" at bounding box center [731, 76] width 53 height 8
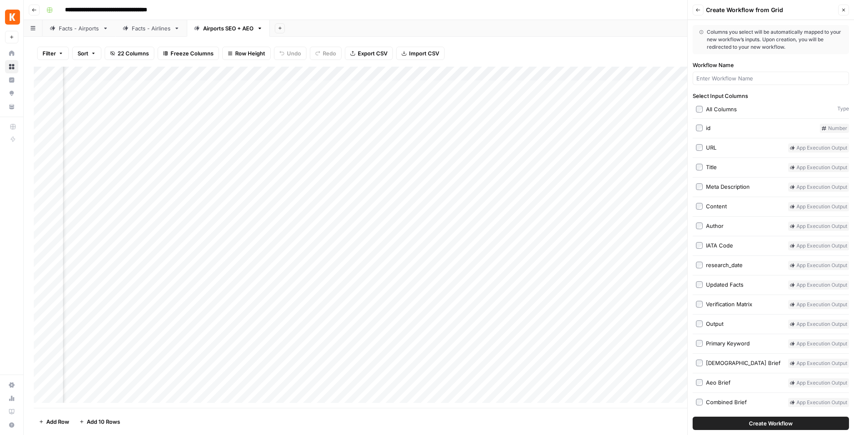
click at [747, 72] on div at bounding box center [770, 78] width 156 height 13
type input "G"
type input "r"
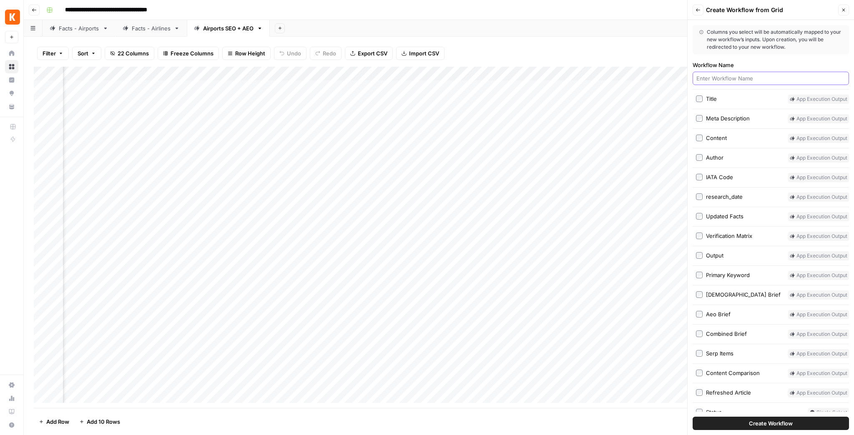
scroll to position [78, 0]
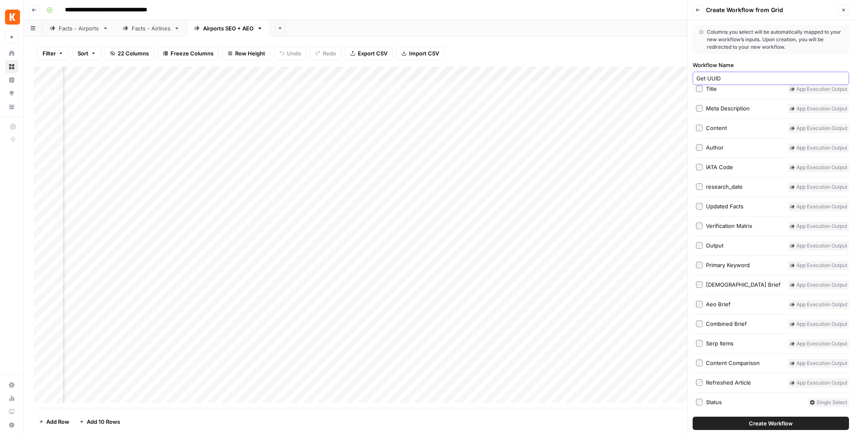
type input "Get UUID"
click at [839, 14] on button "Close" at bounding box center [843, 10] width 11 height 11
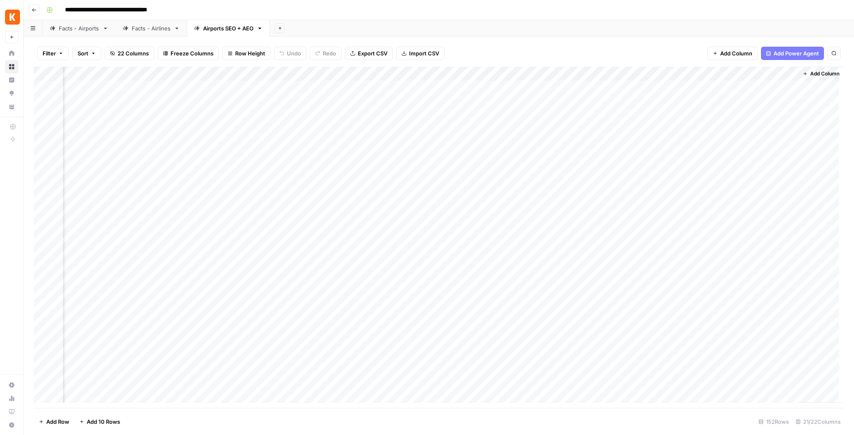
click at [547, 100] on div "Add Column" at bounding box center [439, 237] width 810 height 341
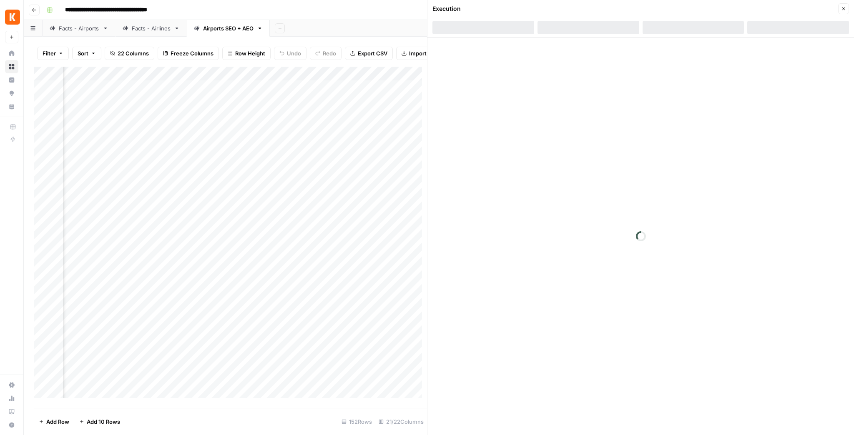
click at [840, 7] on button "Close" at bounding box center [843, 8] width 11 height 11
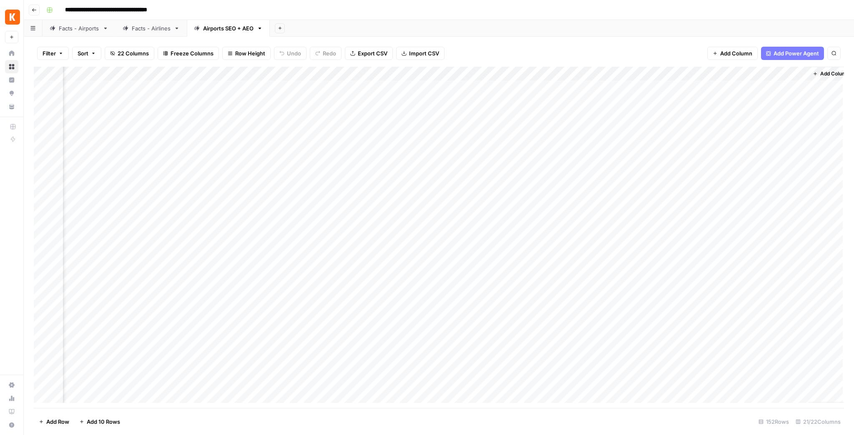
scroll to position [0, 889]
click at [557, 101] on div "Add Column" at bounding box center [439, 237] width 810 height 341
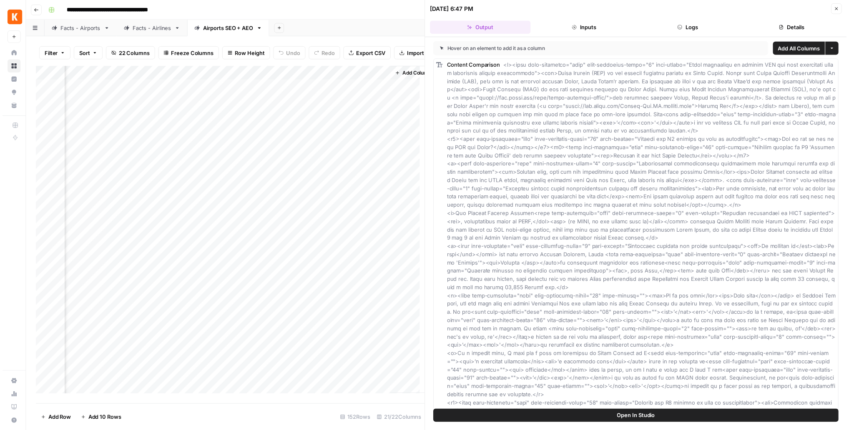
scroll to position [0, 1315]
click at [704, 28] on button "Logs" at bounding box center [693, 27] width 102 height 13
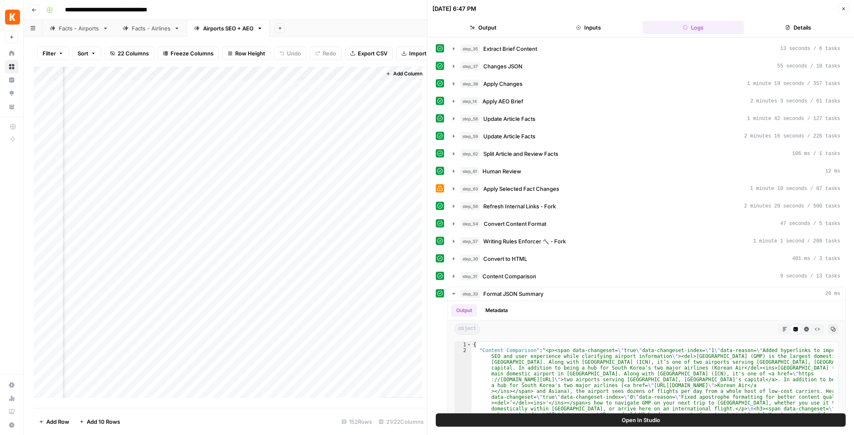
click at [804, 22] on button "Details" at bounding box center [798, 27] width 102 height 13
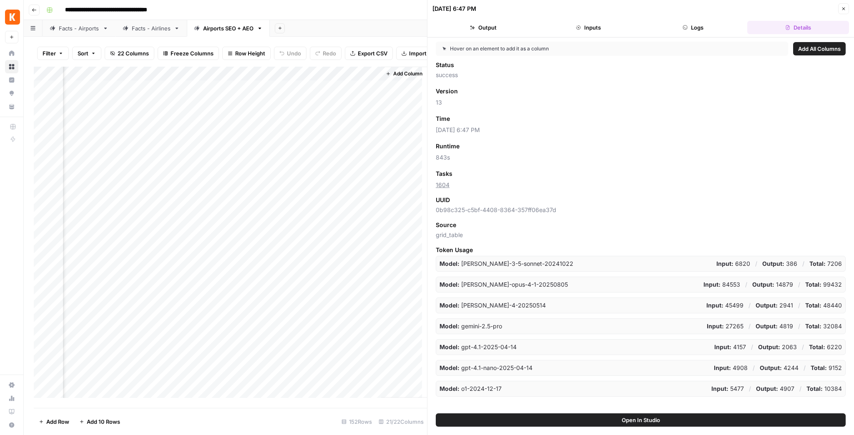
drag, startPoint x: 436, startPoint y: 201, endPoint x: 549, endPoint y: 213, distance: 114.1
click at [549, 213] on div "UUID 0b98c325-c5bf-4408-8364-357ff06ea37d" at bounding box center [641, 205] width 410 height 18
click at [549, 213] on span "0b98c325-c5bf-4408-8364-357ff06ea37d" at bounding box center [641, 210] width 410 height 8
drag, startPoint x: 571, startPoint y: 210, endPoint x: 440, endPoint y: 210, distance: 131.3
click at [440, 210] on span "0b98c325-c5bf-4408-8364-357ff06ea37d" at bounding box center [641, 210] width 410 height 8
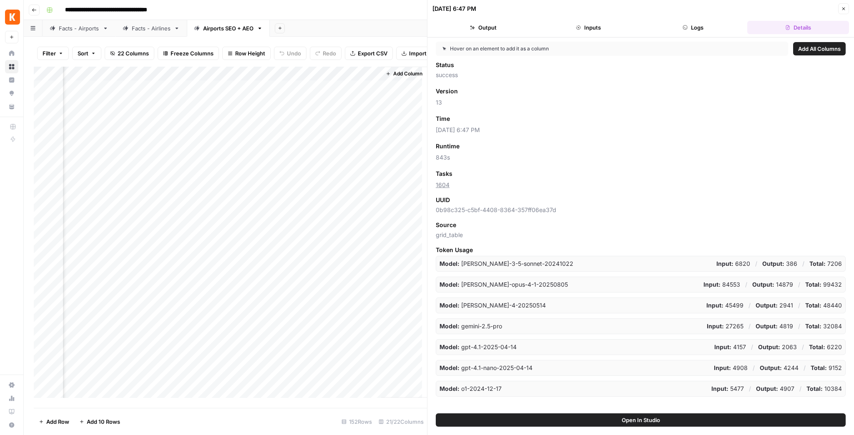
click at [842, 9] on icon "button" at bounding box center [843, 8] width 5 height 5
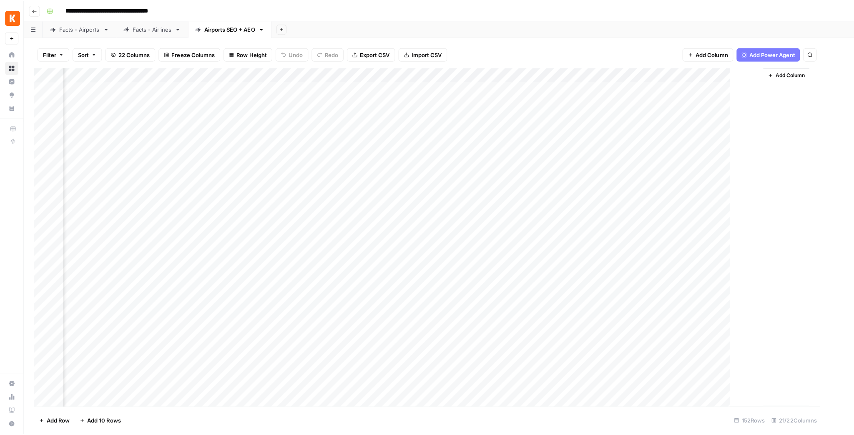
scroll to position [0, 889]
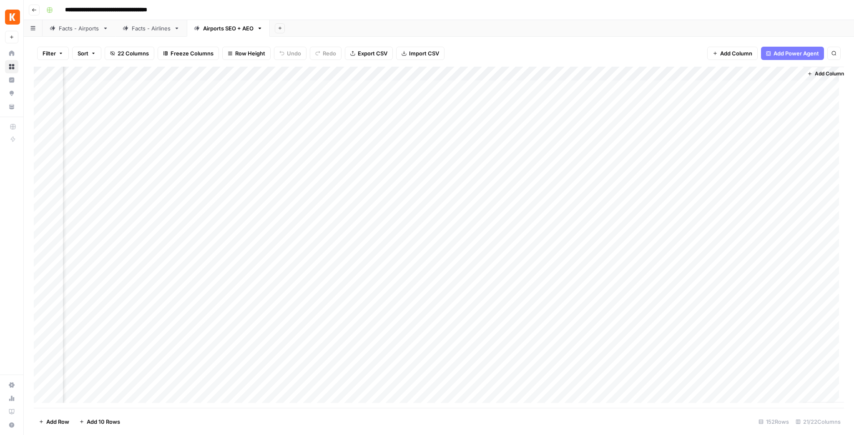
click at [554, 104] on div "Add Column" at bounding box center [439, 237] width 810 height 341
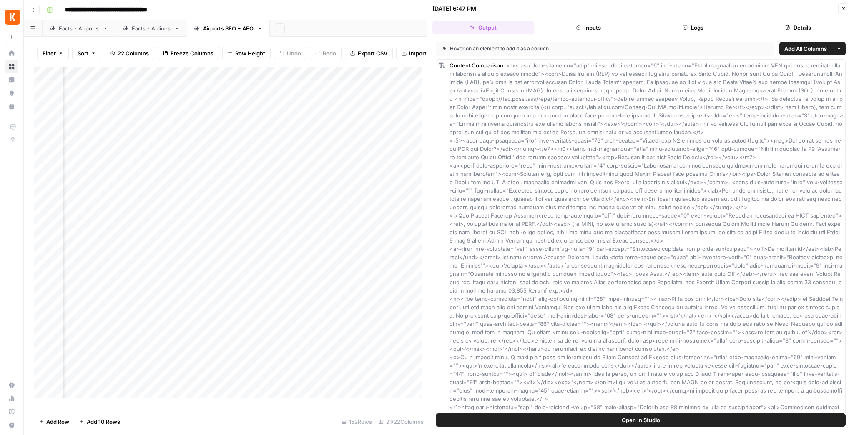
click at [789, 28] on icon "button" at bounding box center [788, 27] width 4 height 5
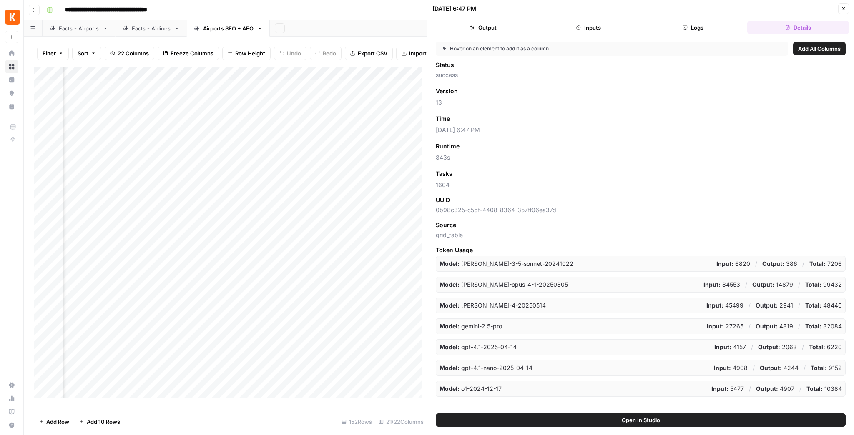
click at [842, 7] on icon "button" at bounding box center [843, 8] width 5 height 5
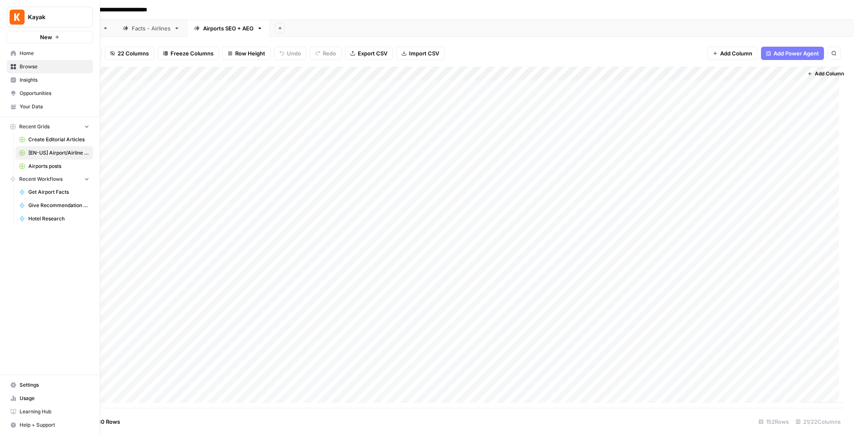
click at [55, 12] on button "Kayak" at bounding box center [50, 17] width 86 height 21
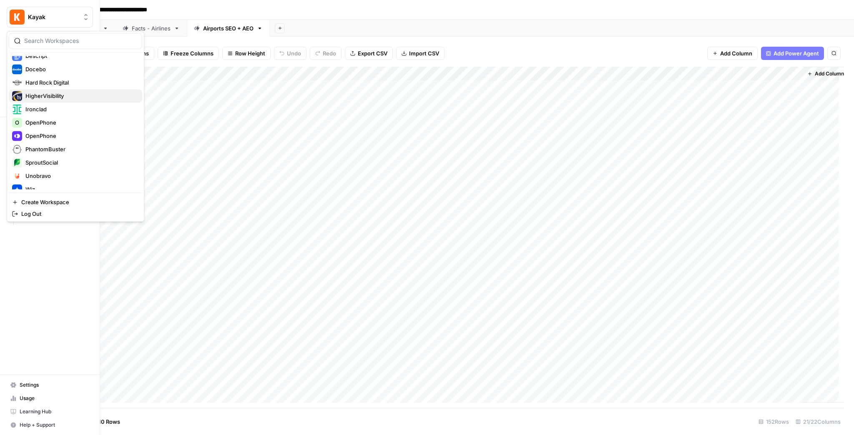
scroll to position [200, 0]
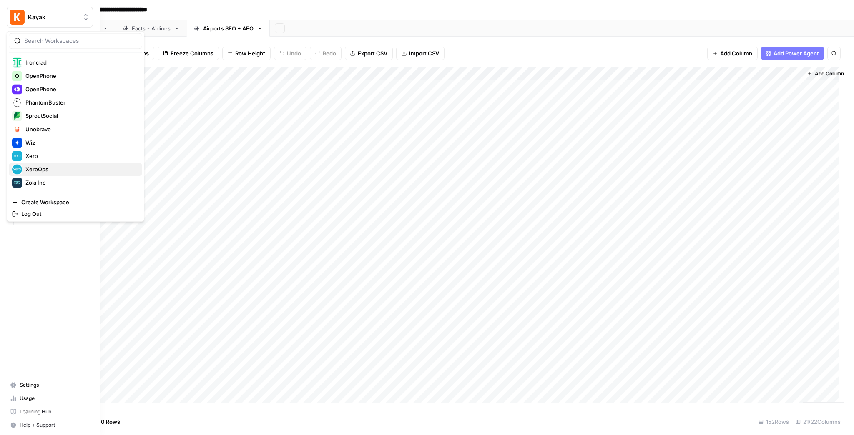
click at [48, 163] on button "XeroOps" at bounding box center [75, 169] width 133 height 13
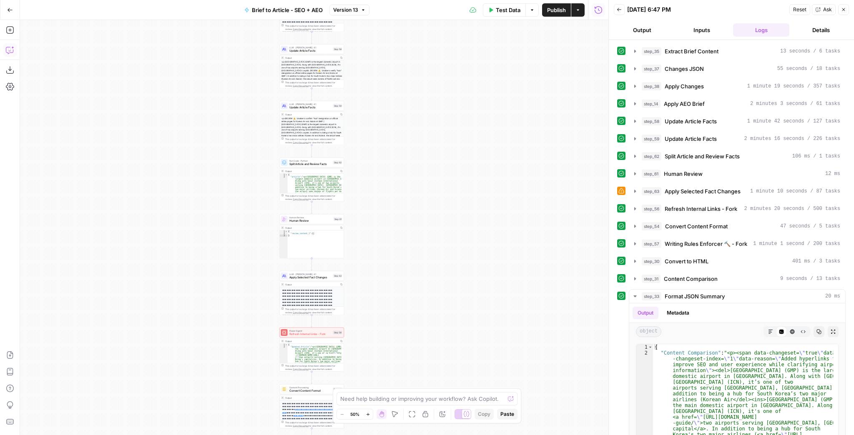
click at [14, 51] on button "Copilot" at bounding box center [9, 49] width 13 height 13
click at [75, 406] on div "Auto Mode will automatically modify and execute the workflow" at bounding box center [106, 397] width 130 height 23
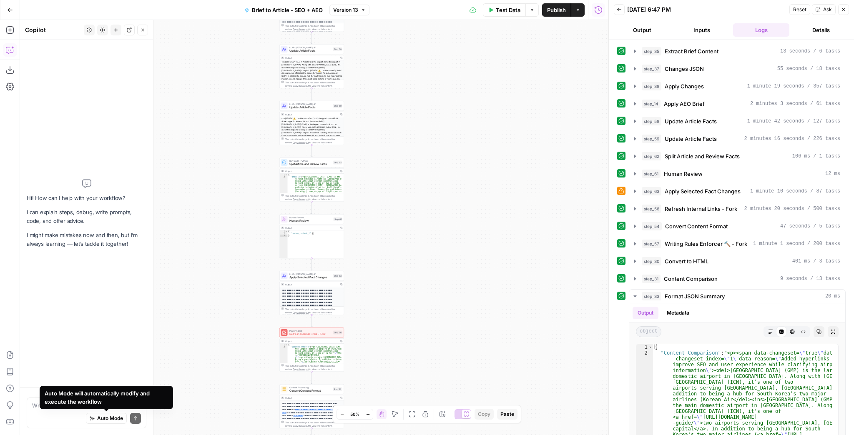
click at [42, 407] on div "Auto Mode will automatically modify and execute the workflow" at bounding box center [106, 397] width 133 height 23
click at [34, 407] on textarea at bounding box center [86, 405] width 109 height 8
type textarea "How do I get the uuid"
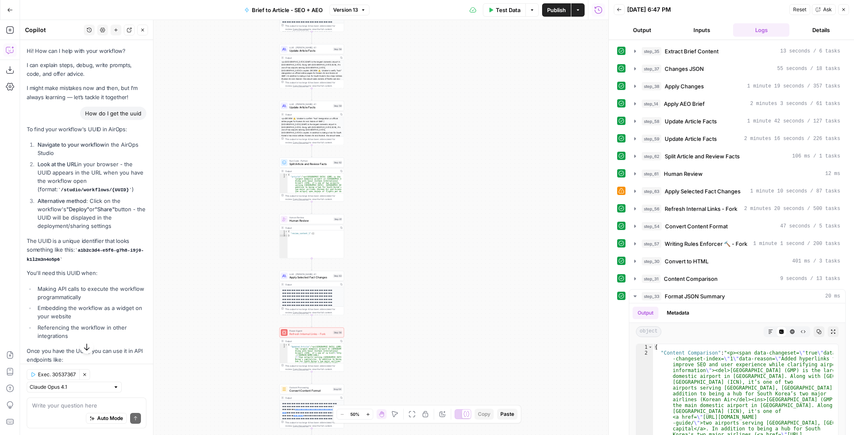
scroll to position [104, 0]
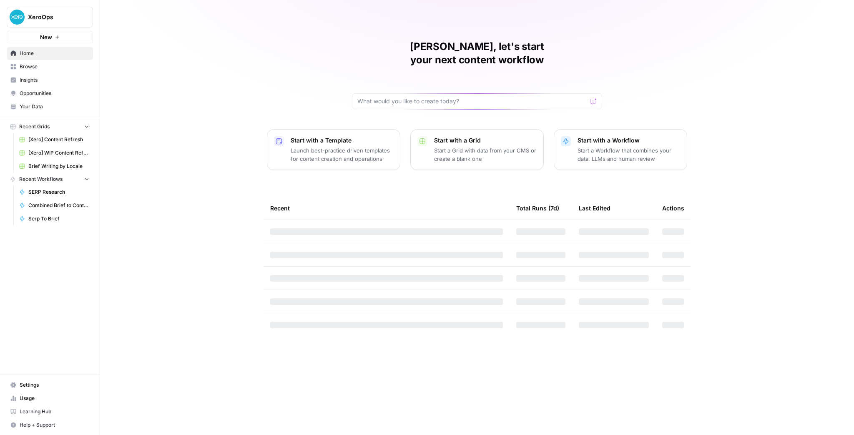
click at [65, 167] on span "Brief Writing by Locale" at bounding box center [58, 167] width 61 height 8
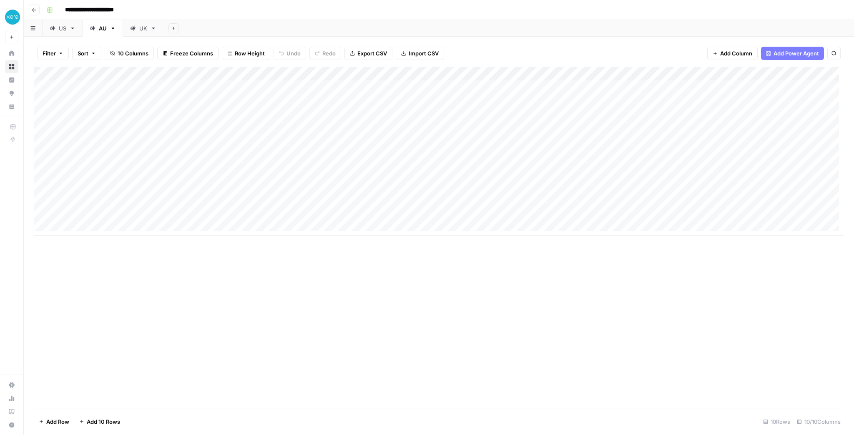
click at [53, 28] on icon at bounding box center [52, 27] width 5 height 5
click at [393, 76] on div "Add Column" at bounding box center [439, 102] width 810 height 70
click at [381, 156] on div "Add Column" at bounding box center [439, 237] width 810 height 341
click at [396, 75] on div "Add Column" at bounding box center [439, 102] width 810 height 70
click at [370, 155] on span "Edit Workflow" at bounding box center [389, 155] width 73 height 8
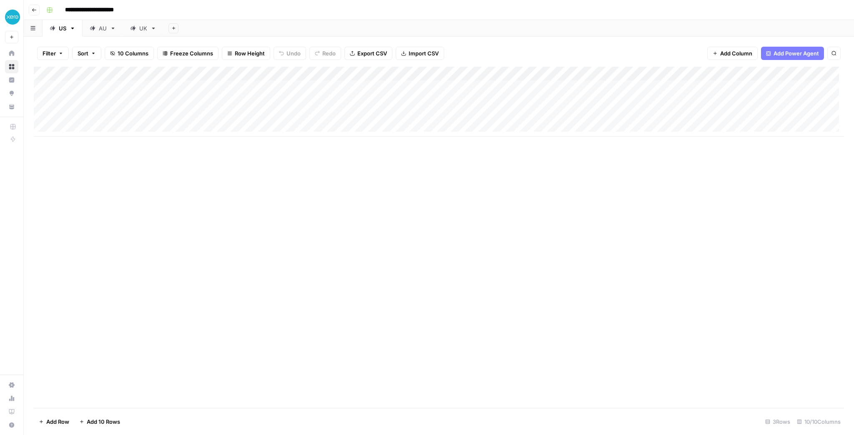
click at [393, 85] on div "Add Column" at bounding box center [439, 102] width 810 height 70
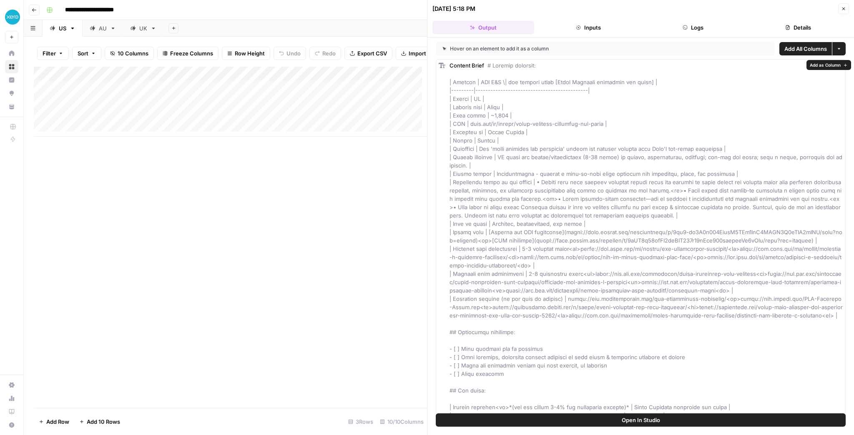
click at [639, 419] on span "Open In Studio" at bounding box center [640, 420] width 38 height 8
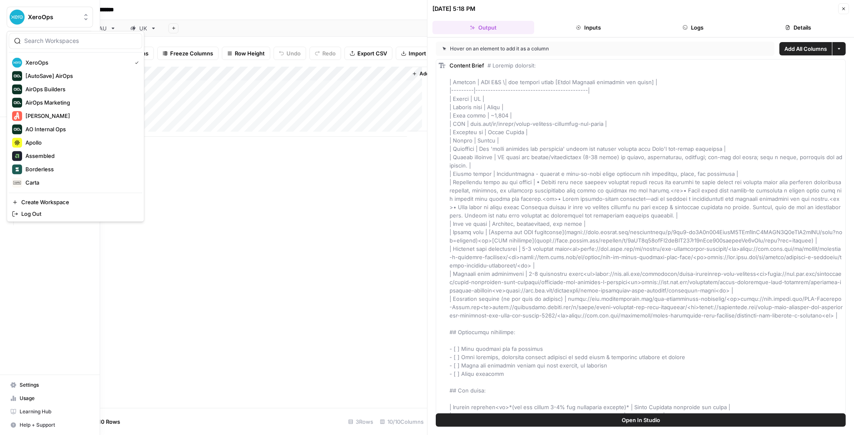
click at [19, 15] on img "Workspace: XeroOps" at bounding box center [17, 17] width 15 height 15
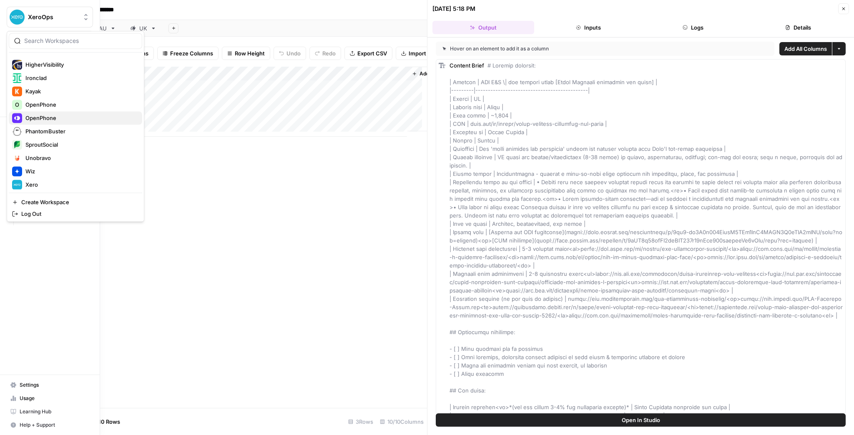
scroll to position [100, 0]
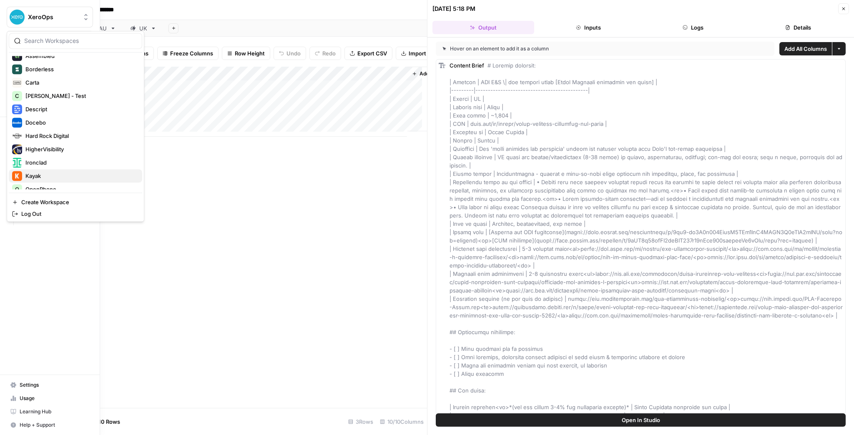
click at [45, 172] on span "Kayak" at bounding box center [80, 176] width 110 height 8
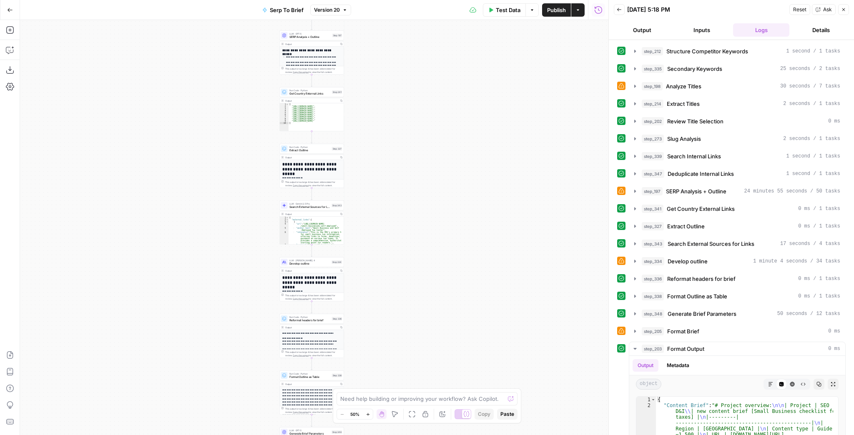
drag, startPoint x: 399, startPoint y: 227, endPoint x: 478, endPoint y: 220, distance: 79.1
click at [478, 220] on div "Workflow Input Settings Inputs Run Code · JavaScript Structure Competitor Keywo…" at bounding box center [314, 227] width 588 height 415
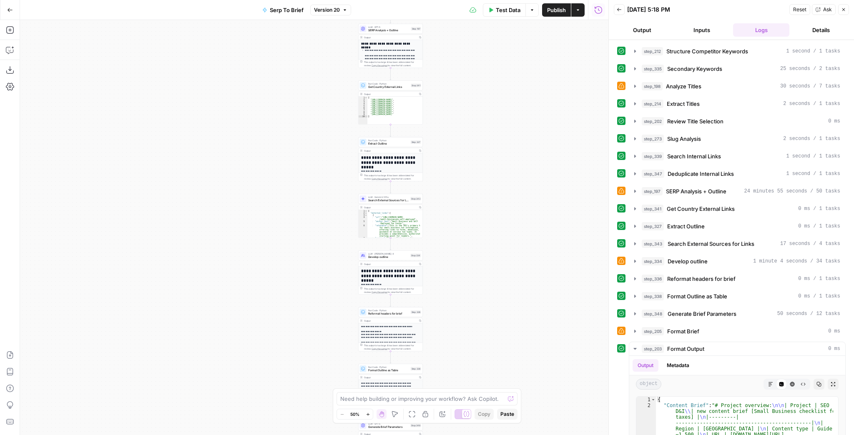
drag, startPoint x: 477, startPoint y: 267, endPoint x: 470, endPoint y: 194, distance: 72.9
click at [471, 195] on div "Workflow Input Settings Inputs Run Code · JavaScript Structure Competitor Keywo…" at bounding box center [314, 227] width 588 height 415
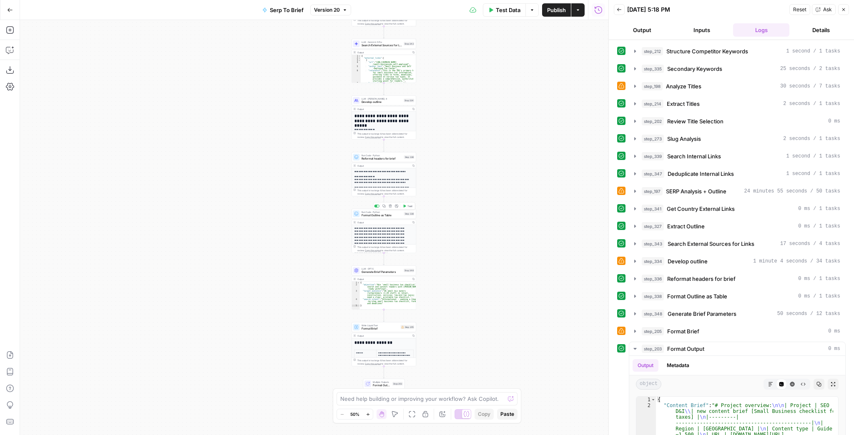
click at [372, 217] on span "Format Outline as Table" at bounding box center [381, 215] width 41 height 4
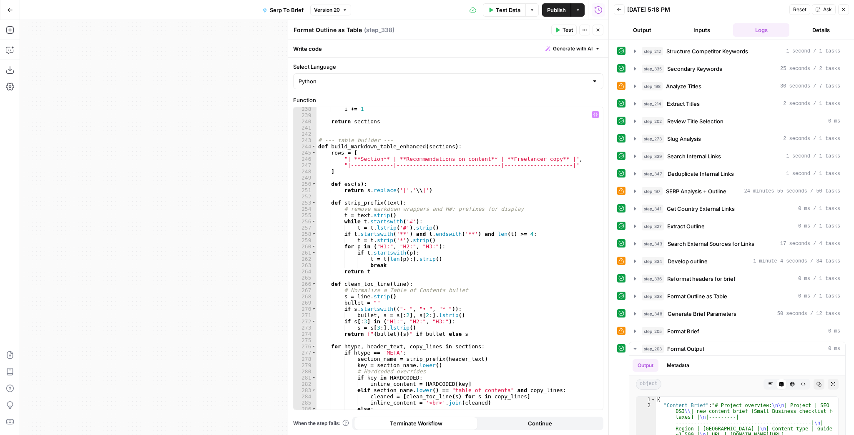
scroll to position [1710, 0]
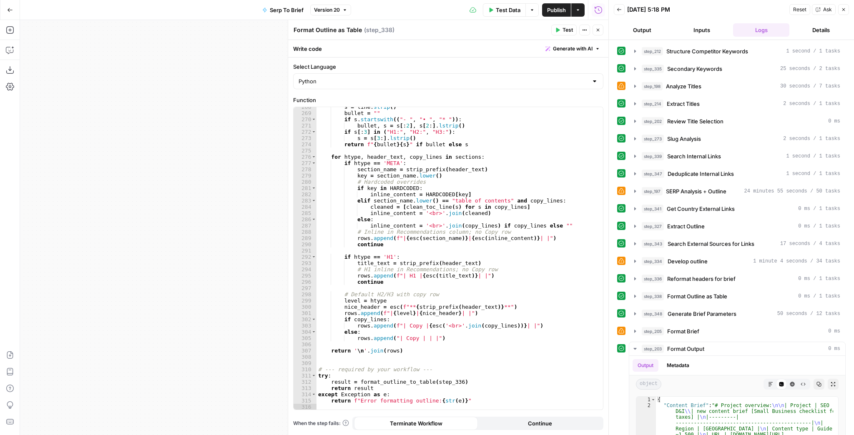
click at [599, 32] on icon "button" at bounding box center [597, 30] width 5 height 5
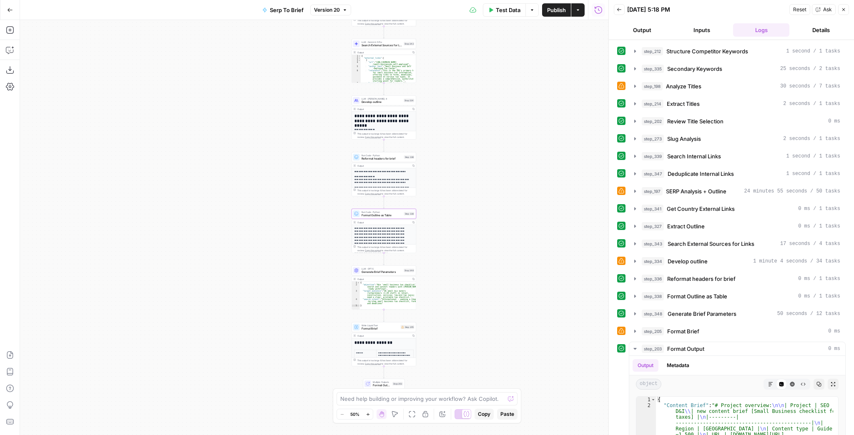
click at [371, 273] on span "Generate Brief Parameters" at bounding box center [381, 272] width 41 height 4
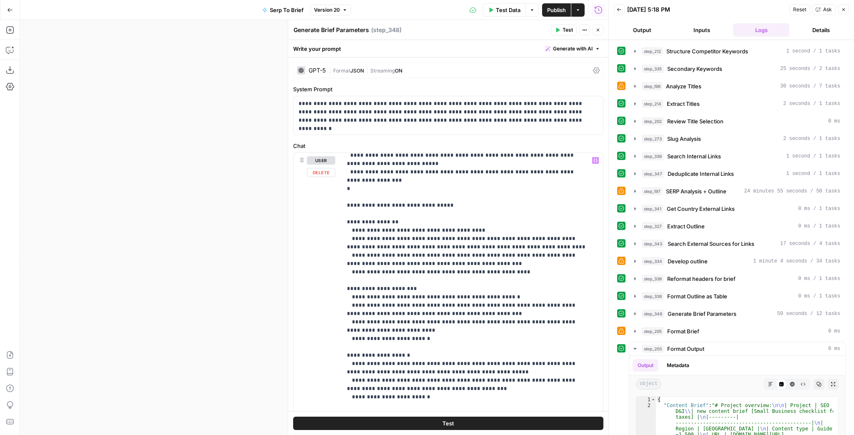
scroll to position [301, 0]
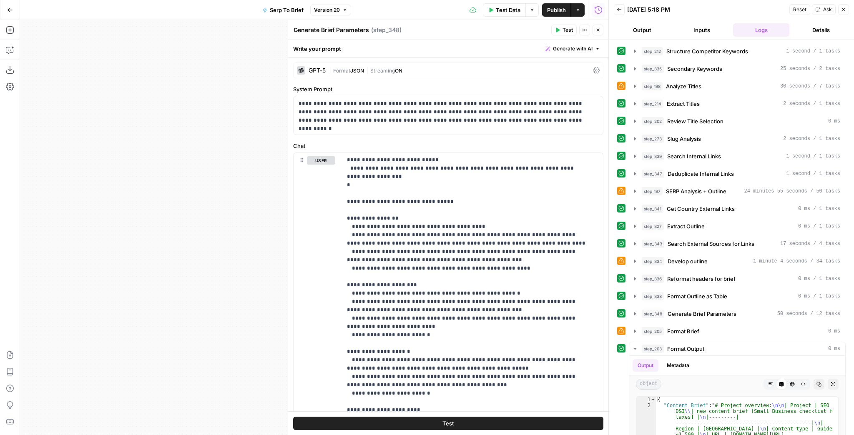
click at [599, 33] on button "Close" at bounding box center [597, 30] width 11 height 11
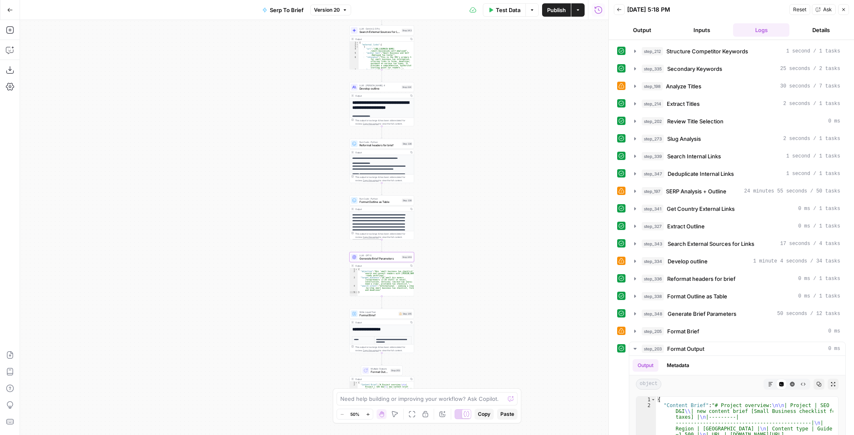
drag, startPoint x: 483, startPoint y: 242, endPoint x: 494, endPoint y: 115, distance: 127.6
click at [494, 118] on div "Workflow Input Settings Inputs Run Code · JavaScript Structure Competitor Keywo…" at bounding box center [314, 227] width 588 height 415
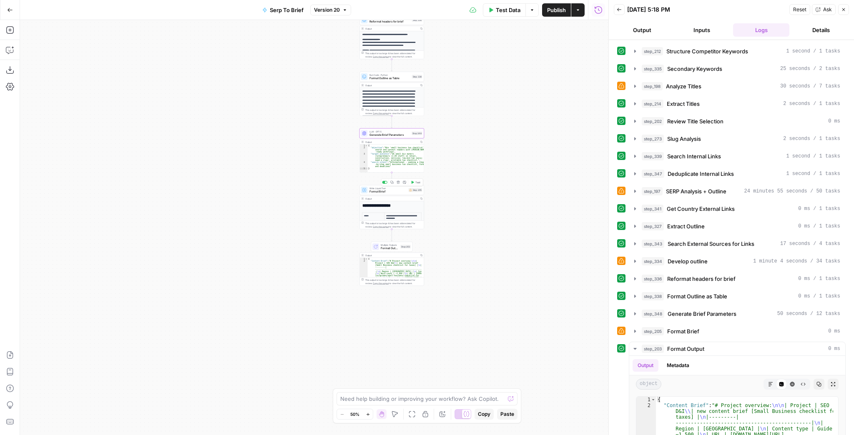
click at [386, 193] on div "Write Liquid Text Format Brief Step 205 Copy step Delete step Add Note Test" at bounding box center [391, 190] width 65 height 10
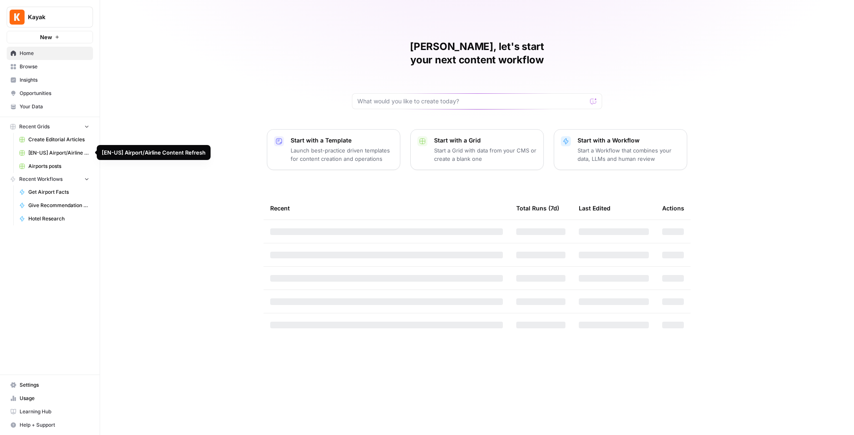
click at [66, 148] on link "[EN-US] Airport/Airline Content Refresh" at bounding box center [54, 152] width 78 height 13
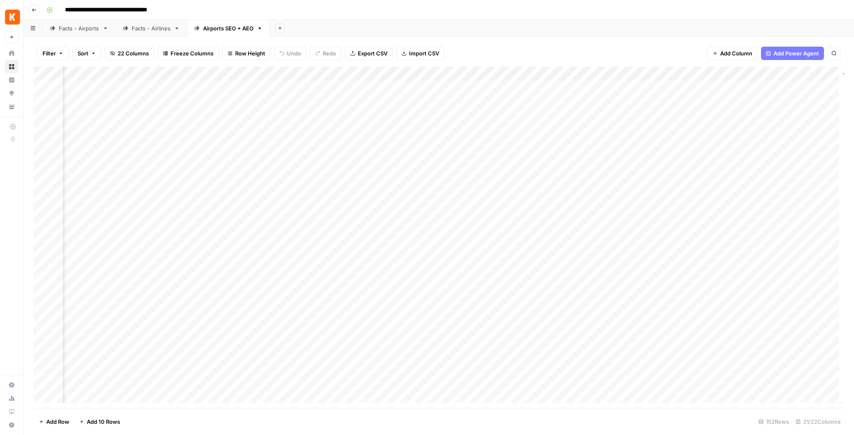
scroll to position [0, 899]
click at [548, 102] on div "Add Column" at bounding box center [439, 237] width 810 height 341
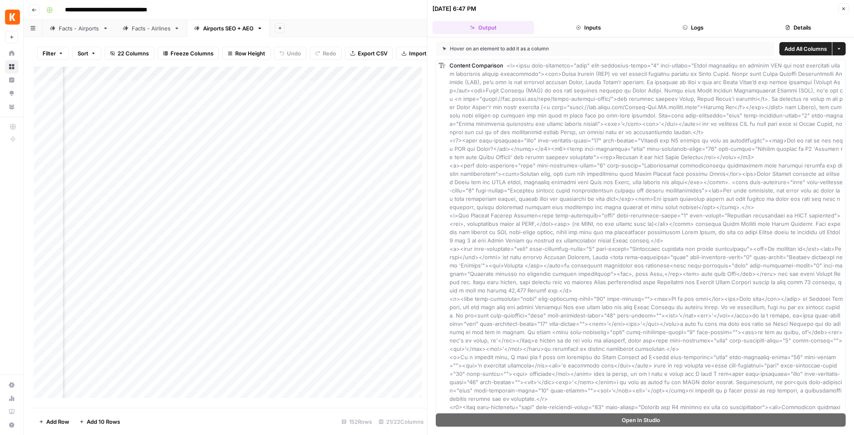
click at [807, 30] on button "Details" at bounding box center [798, 27] width 102 height 13
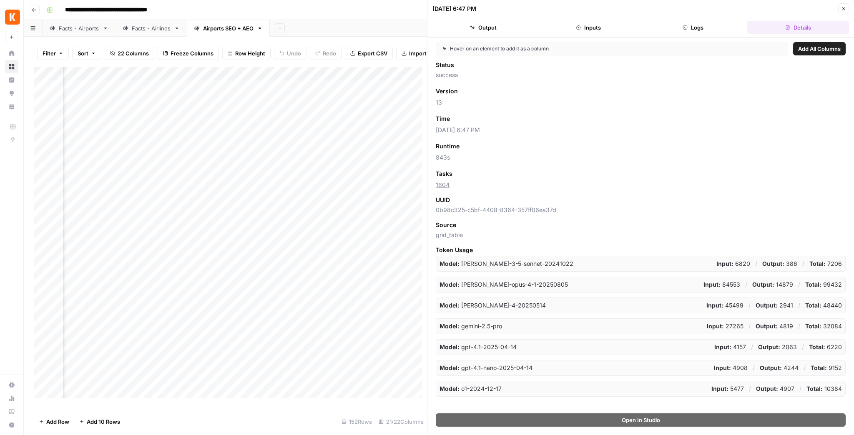
drag, startPoint x: 435, startPoint y: 209, endPoint x: 647, endPoint y: 210, distance: 212.2
click at [647, 210] on div "Hover on an element to add it as a column Add All Columns Status success Versio…" at bounding box center [640, 226] width 426 height 376
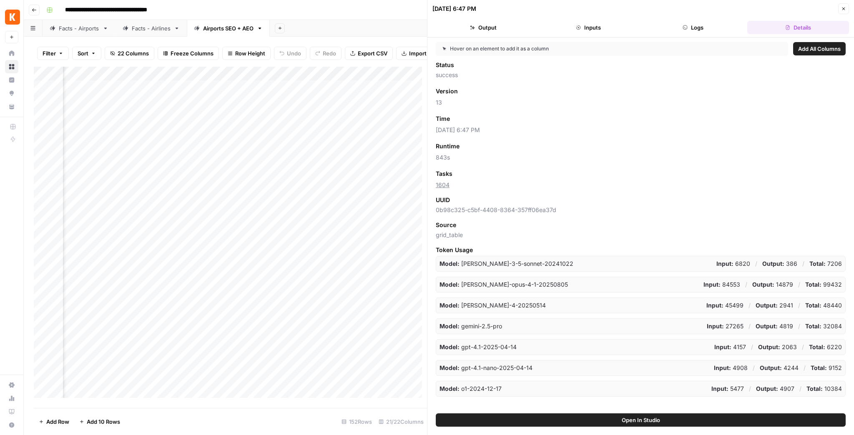
drag, startPoint x: 844, startPoint y: 6, endPoint x: 835, endPoint y: 15, distance: 13.0
click at [844, 6] on icon "button" at bounding box center [843, 8] width 5 height 5
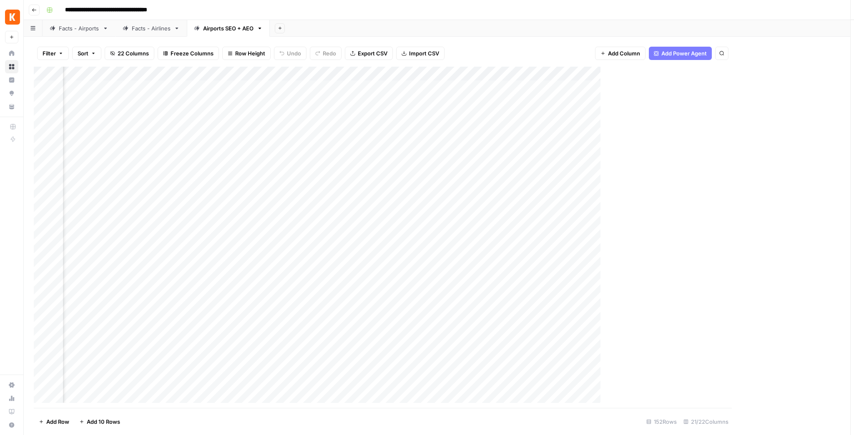
scroll to position [0, 889]
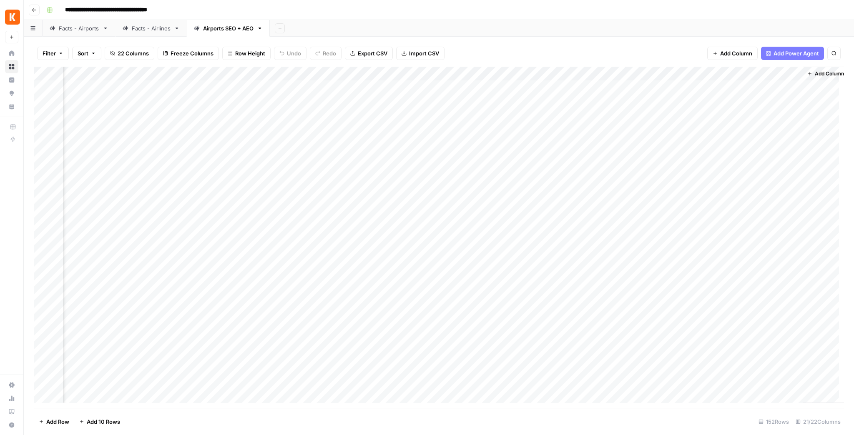
click at [576, 9] on div "**********" at bounding box center [444, 9] width 802 height 13
click at [810, 78] on button "Add Column" at bounding box center [820, 73] width 43 height 11
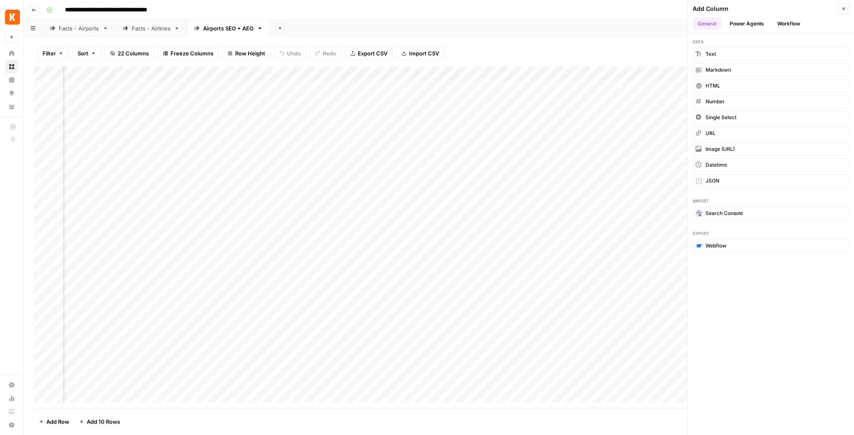
click at [789, 25] on button "Workflow" at bounding box center [788, 24] width 33 height 13
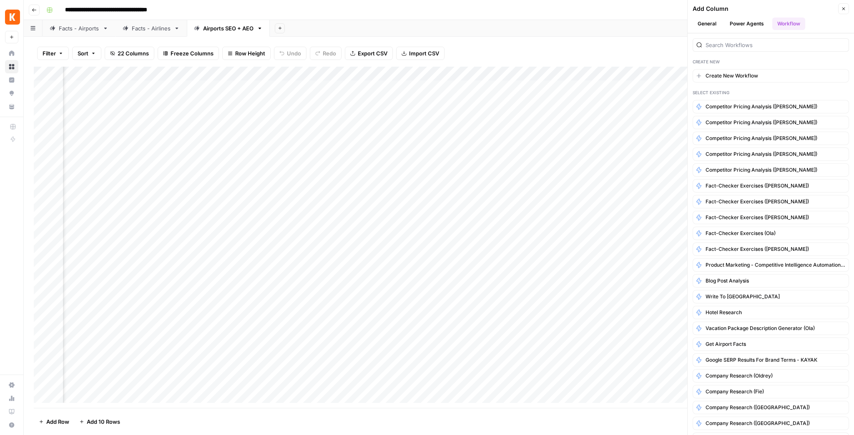
click at [545, 100] on div "Add Column" at bounding box center [439, 237] width 810 height 341
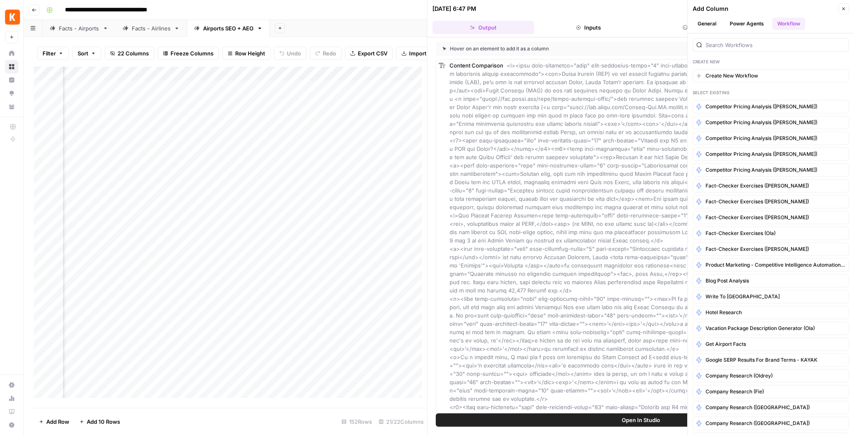
click at [842, 9] on icon "button" at bounding box center [843, 8] width 5 height 5
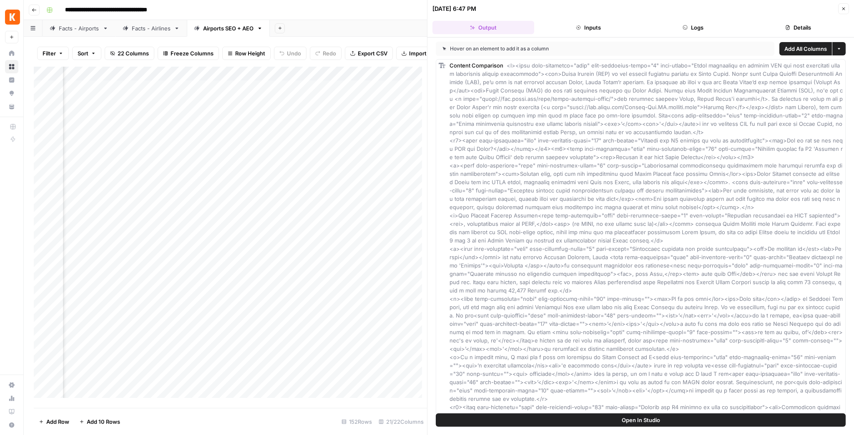
click at [844, 10] on icon "button" at bounding box center [843, 8] width 5 height 5
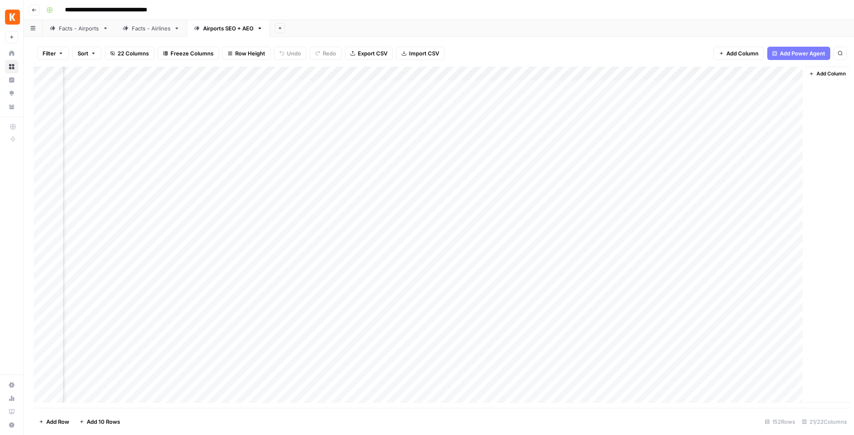
scroll to position [0, 889]
click at [716, 100] on div "Add Column" at bounding box center [439, 237] width 810 height 341
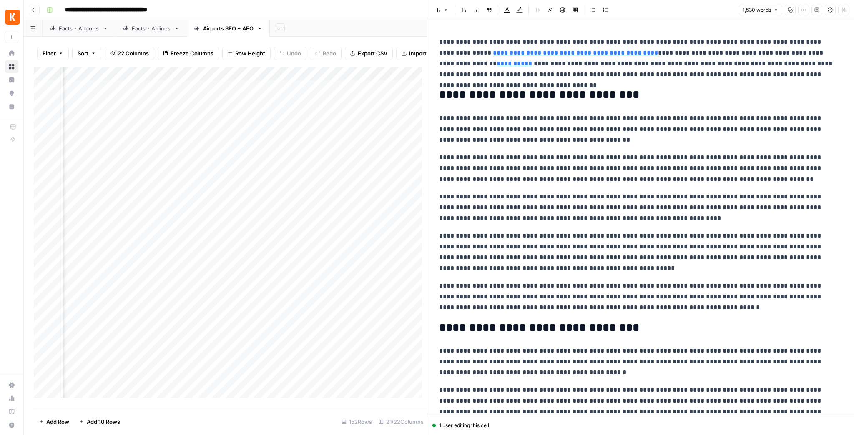
click at [845, 13] on button "Close" at bounding box center [843, 10] width 11 height 11
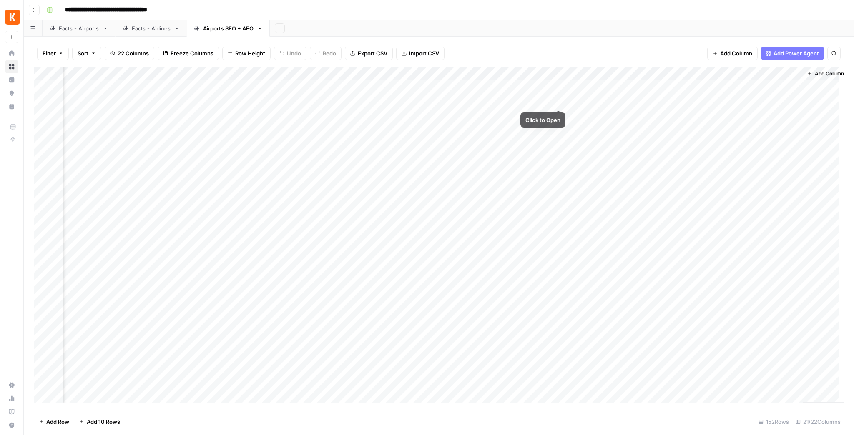
click at [557, 100] on div "Add Column" at bounding box center [439, 237] width 810 height 341
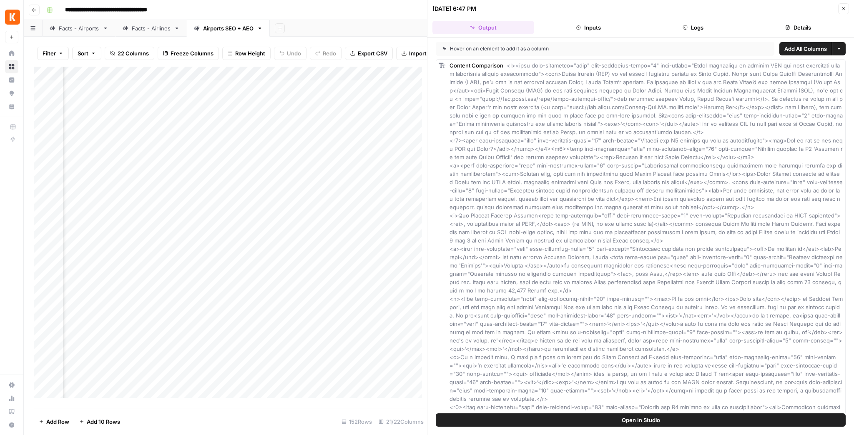
click at [790, 25] on button "Details" at bounding box center [798, 27] width 102 height 13
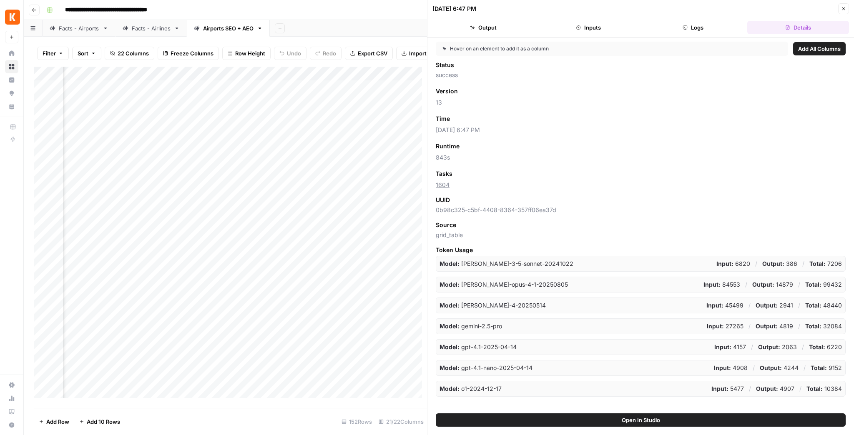
click at [807, 52] on span "Add All Columns" at bounding box center [819, 49] width 43 height 8
click at [447, 208] on span "0b98c325-c5bf-4408-8364-357ff06ea37d" at bounding box center [641, 210] width 410 height 8
drag, startPoint x: 440, startPoint y: 208, endPoint x: 536, endPoint y: 210, distance: 95.9
click at [536, 210] on span "0b98c325-c5bf-4408-8364-357ff06ea37d" at bounding box center [641, 210] width 410 height 8
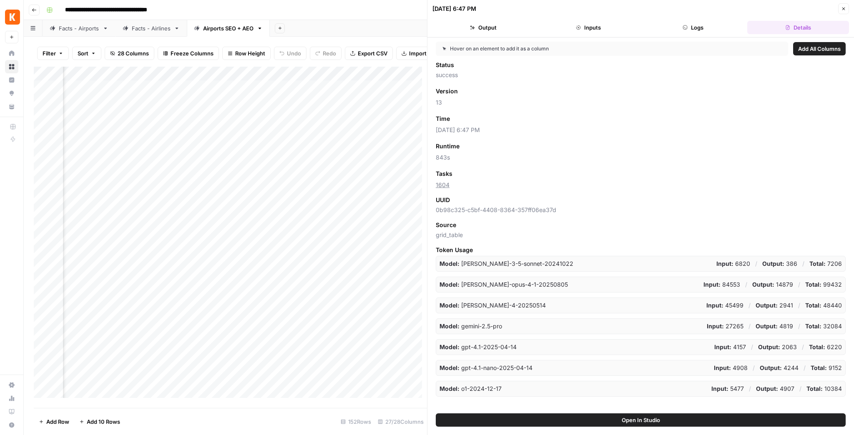
click at [844, 8] on icon "button" at bounding box center [843, 8] width 5 height 5
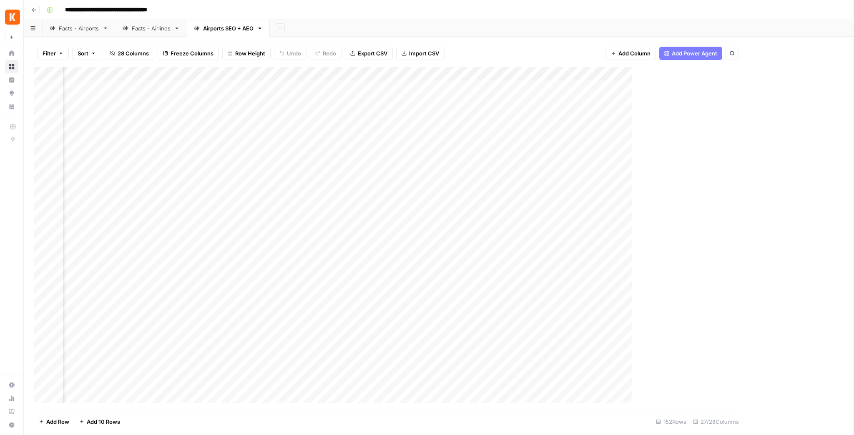
scroll to position [0, 1339]
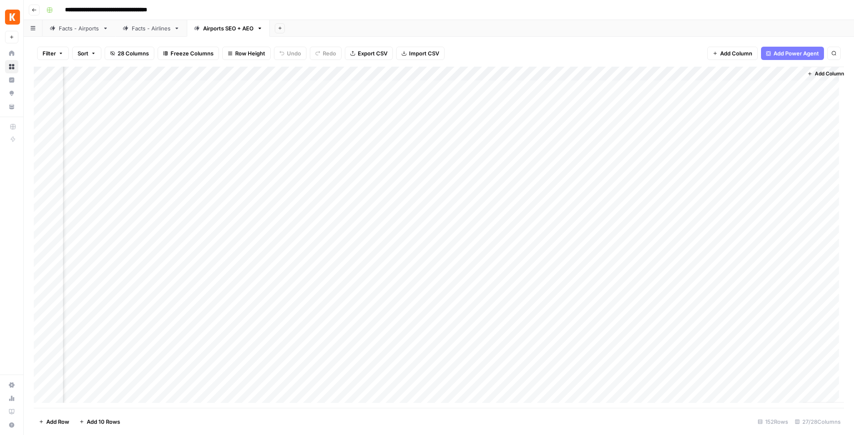
click at [198, 74] on div "Add Column" at bounding box center [439, 237] width 810 height 341
click at [195, 73] on div at bounding box center [164, 75] width 75 height 17
click at [185, 142] on span "Remove Column" at bounding box center [179, 144] width 73 height 8
click at [394, 88] on span "Delete" at bounding box center [397, 86] width 18 height 8
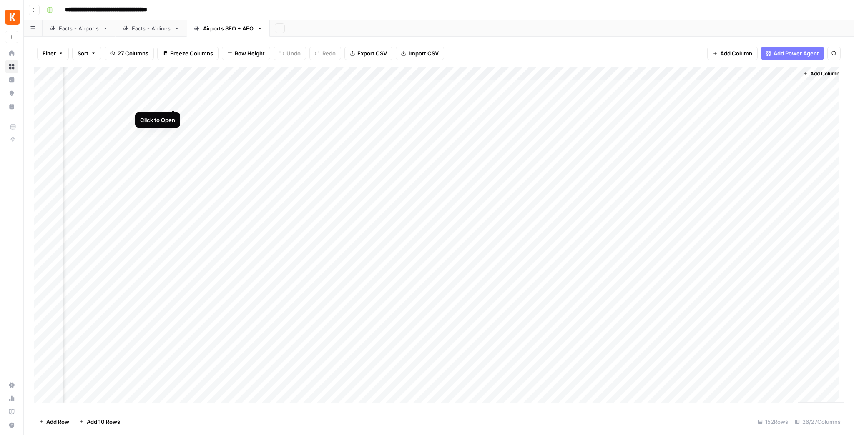
click at [172, 100] on div "Add Column" at bounding box center [439, 237] width 810 height 341
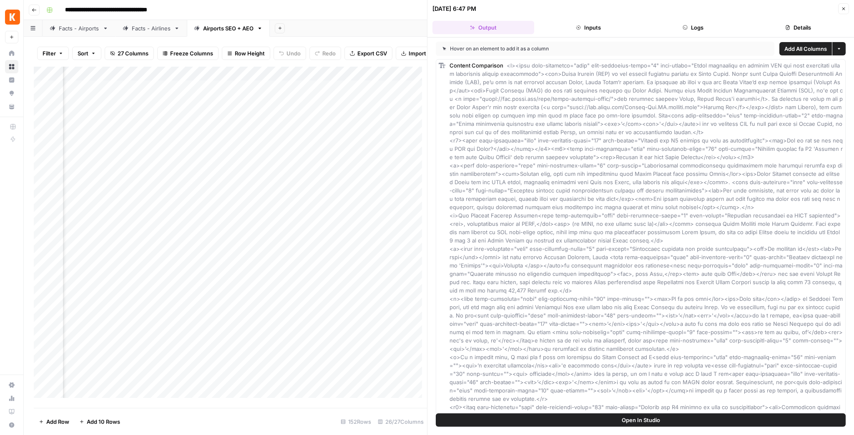
click at [791, 25] on button "Details" at bounding box center [798, 27] width 102 height 13
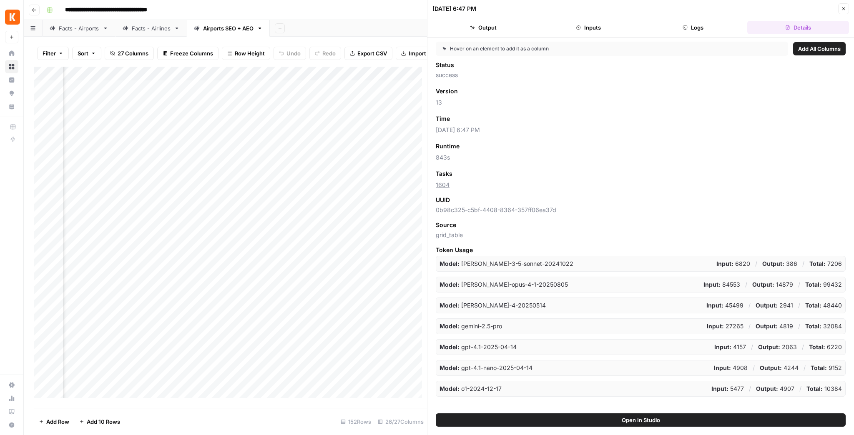
drag, startPoint x: 435, startPoint y: 209, endPoint x: 582, endPoint y: 205, distance: 147.2
click at [582, 205] on div "UUID 0b98c325-c5bf-4408-8364-357ff06ea37d" at bounding box center [641, 205] width 410 height 18
click at [840, 10] on button "Close" at bounding box center [843, 8] width 11 height 11
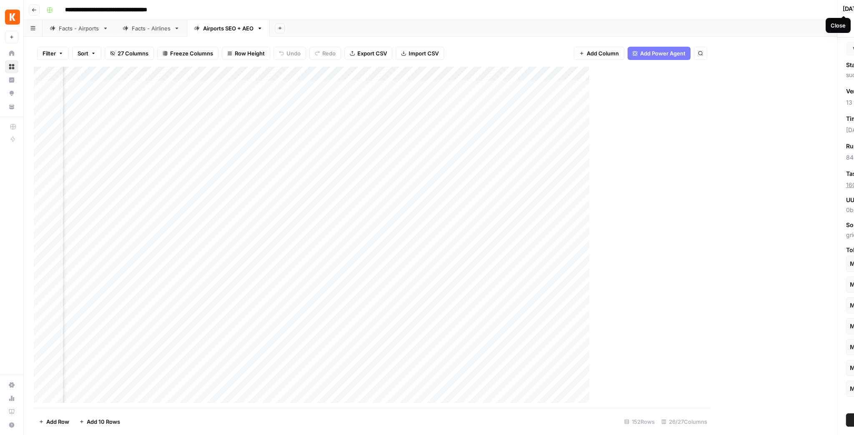
scroll to position [0, 1264]
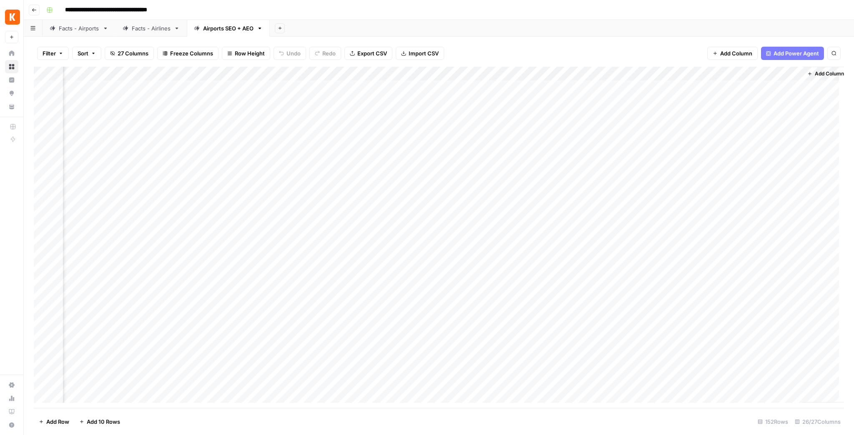
click at [273, 73] on div "Add Column" at bounding box center [439, 237] width 810 height 341
click at [258, 145] on span "Remove Column" at bounding box center [254, 144] width 73 height 8
click at [393, 89] on span "Delete" at bounding box center [397, 86] width 18 height 8
click at [335, 71] on div "Add Column" at bounding box center [439, 237] width 810 height 341
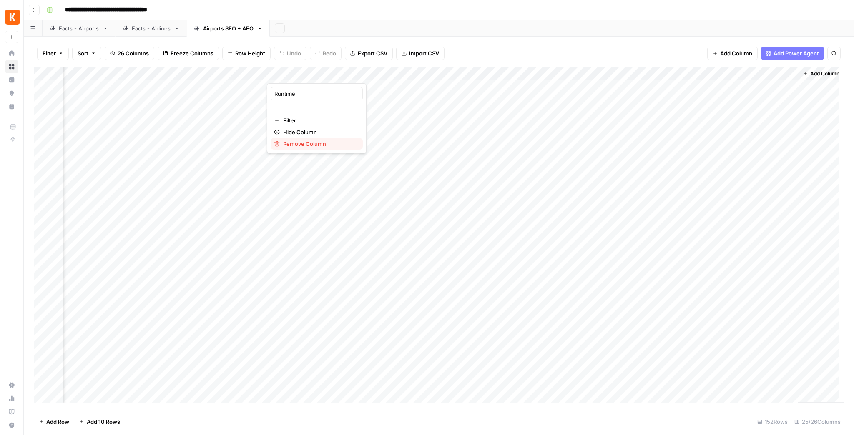
click at [321, 140] on span "Remove Column" at bounding box center [319, 144] width 73 height 8
click at [403, 87] on span "Delete" at bounding box center [397, 86] width 18 height 8
click at [413, 73] on div "Add Column" at bounding box center [439, 237] width 810 height 341
click at [401, 143] on span "Remove Column" at bounding box center [394, 144] width 73 height 8
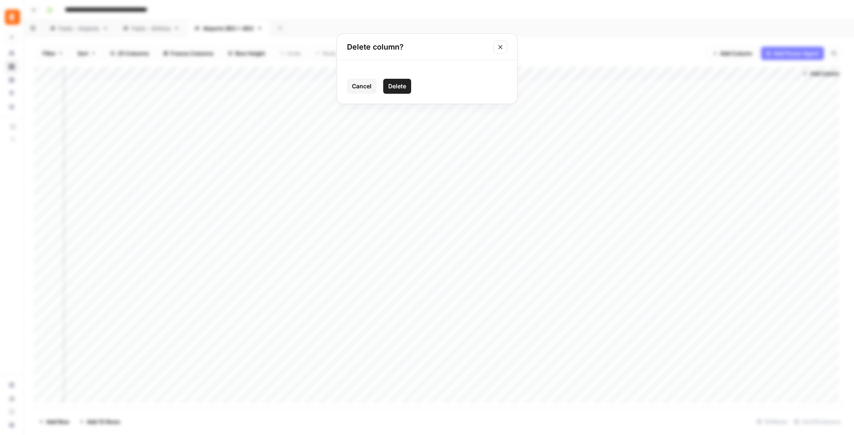
click at [398, 83] on span "Delete" at bounding box center [397, 86] width 18 height 8
click at [488, 72] on div "Add Column" at bounding box center [439, 237] width 810 height 341
click at [468, 140] on span "Remove Column" at bounding box center [469, 144] width 73 height 8
click at [402, 85] on span "Delete" at bounding box center [397, 86] width 18 height 8
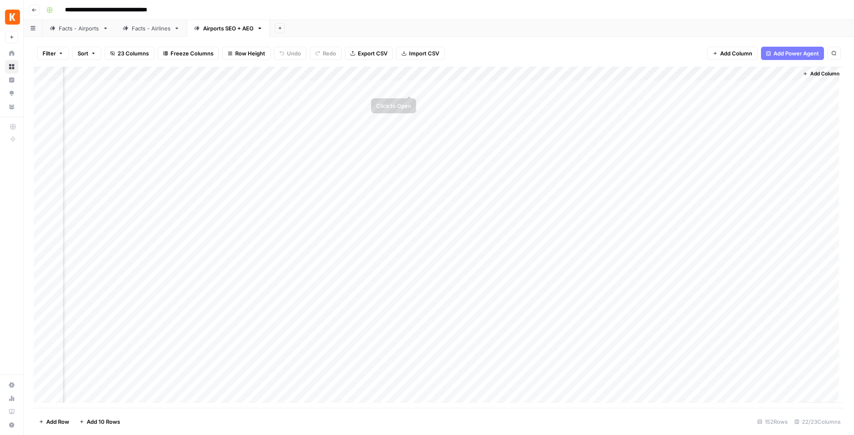
scroll to position [0, 974]
click at [559, 74] on div "Add Column" at bounding box center [439, 237] width 810 height 341
click at [522, 144] on span "Remove Column" at bounding box center [544, 144] width 73 height 8
click at [394, 87] on span "Delete" at bounding box center [397, 86] width 18 height 8
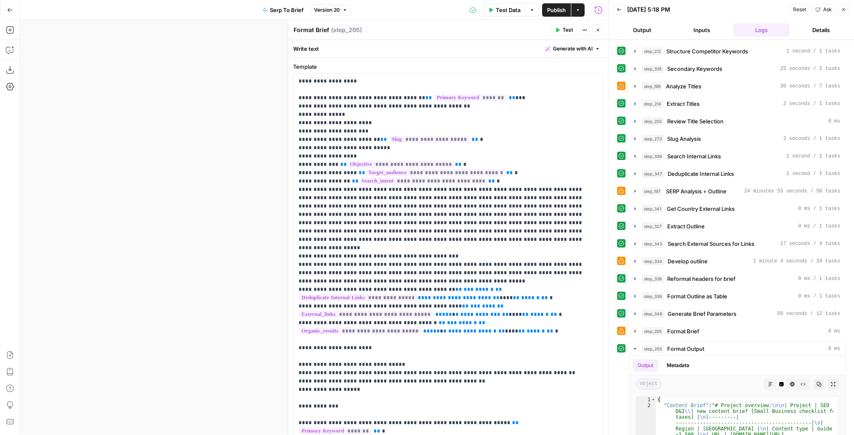
click at [9, 5] on button "Go Back" at bounding box center [10, 10] width 15 height 15
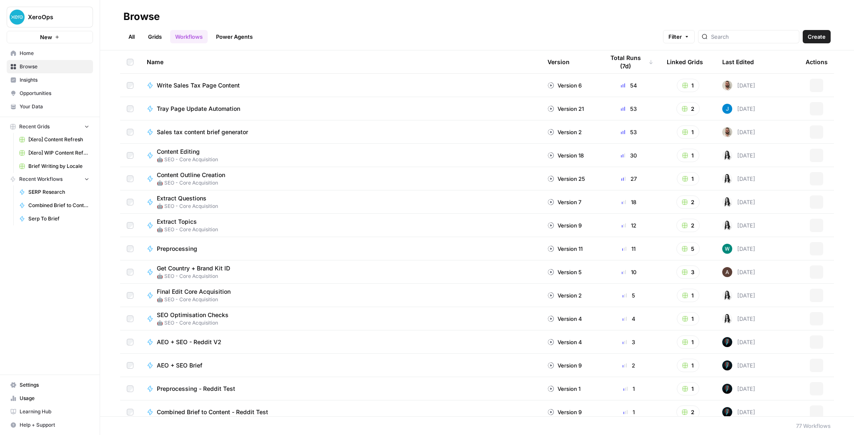
click at [75, 165] on span "Brief Writing by Locale" at bounding box center [58, 167] width 61 height 8
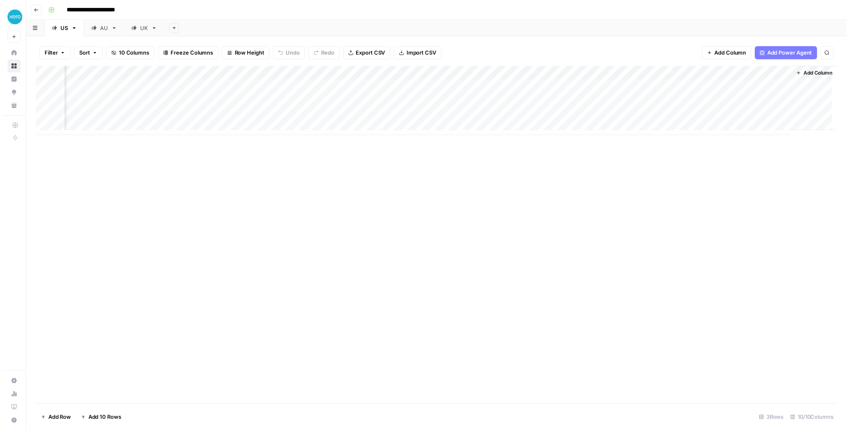
scroll to position [0, 70]
click at [710, 83] on div "Add Column" at bounding box center [439, 102] width 810 height 70
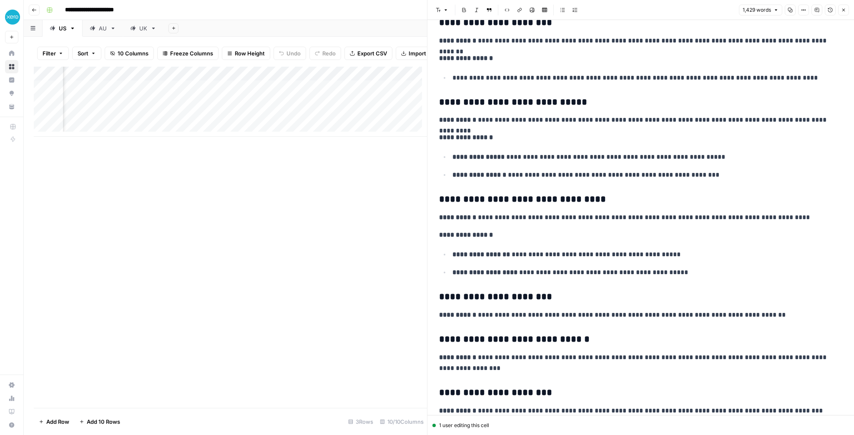
scroll to position [1534, 0]
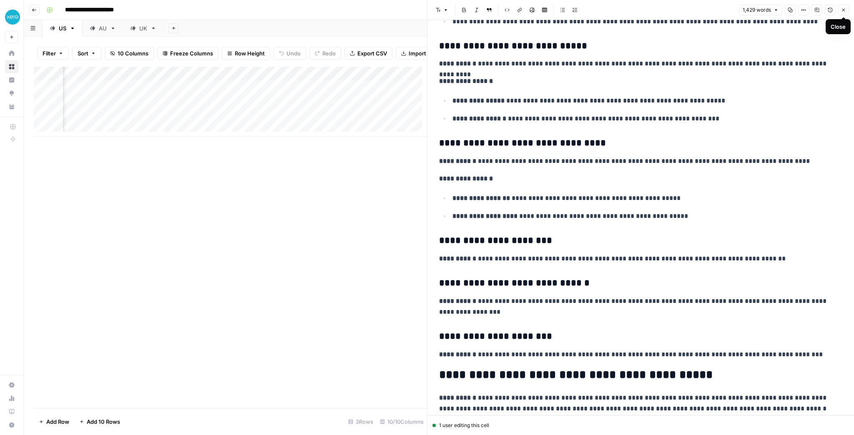
click at [842, 14] on button "Close" at bounding box center [843, 10] width 11 height 11
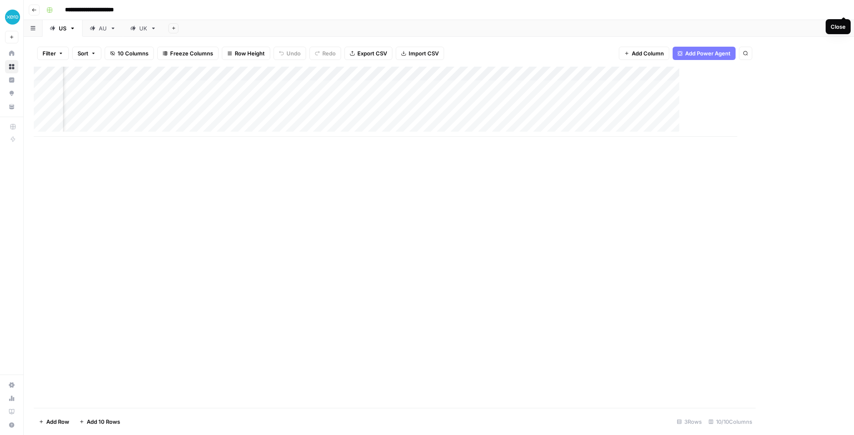
scroll to position [0, 60]
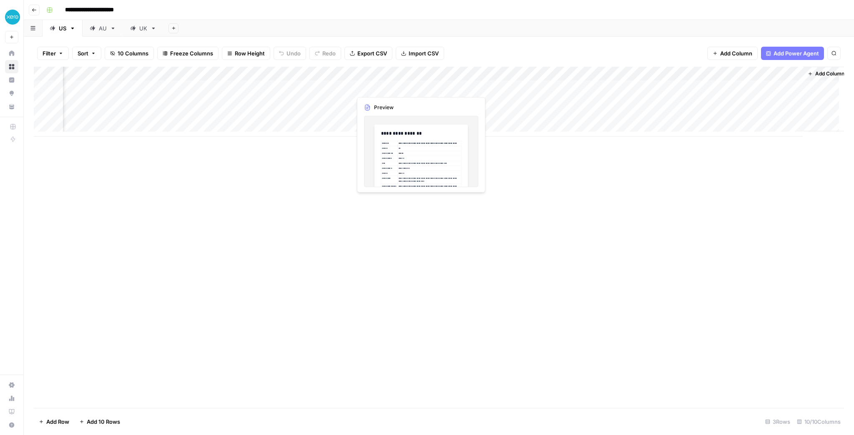
click at [420, 89] on div "Add Column" at bounding box center [439, 102] width 810 height 70
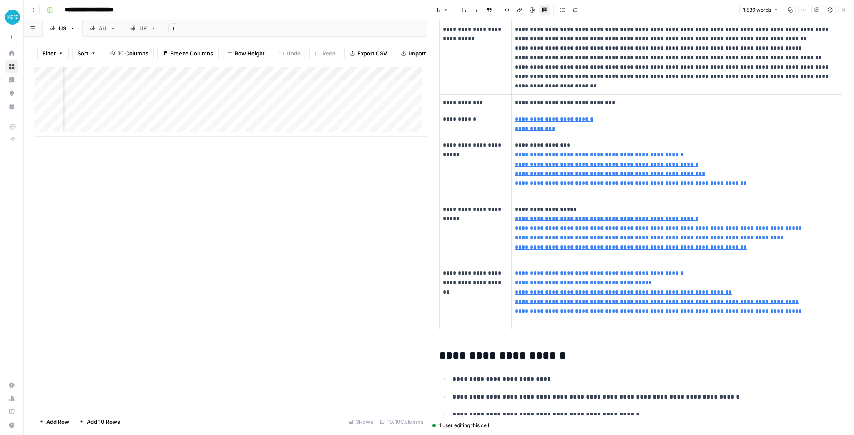
scroll to position [267, 0]
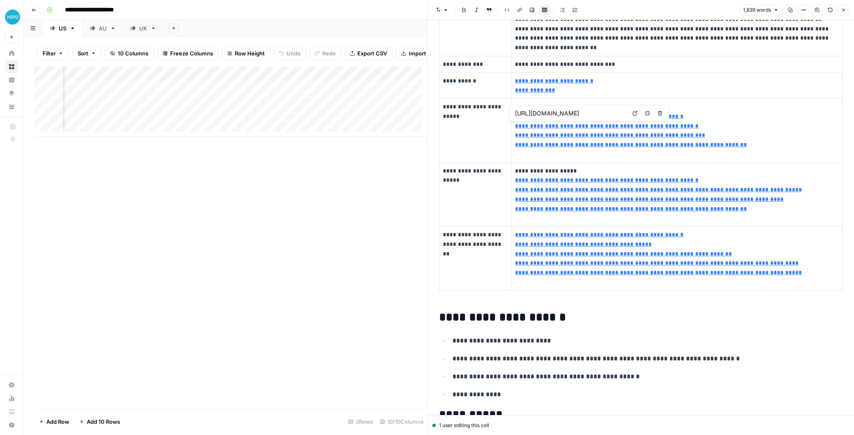
type input "[URL][DOMAIN_NAME]"
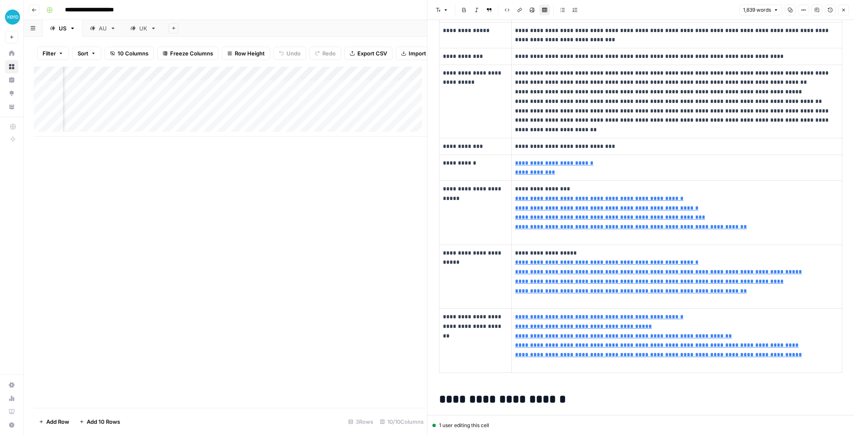
scroll to position [200, 0]
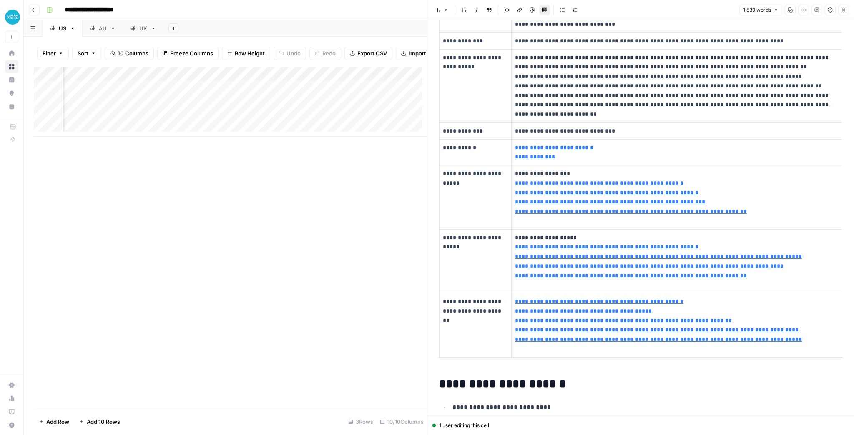
type input "[URL][DOMAIN_NAME]"
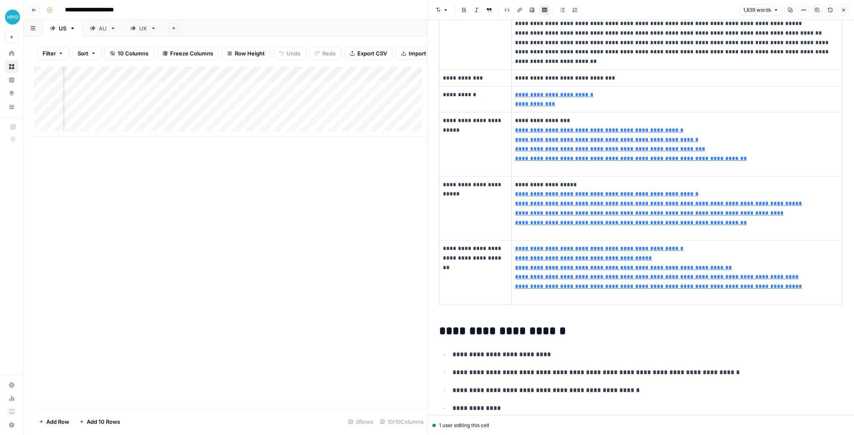
scroll to position [267, 0]
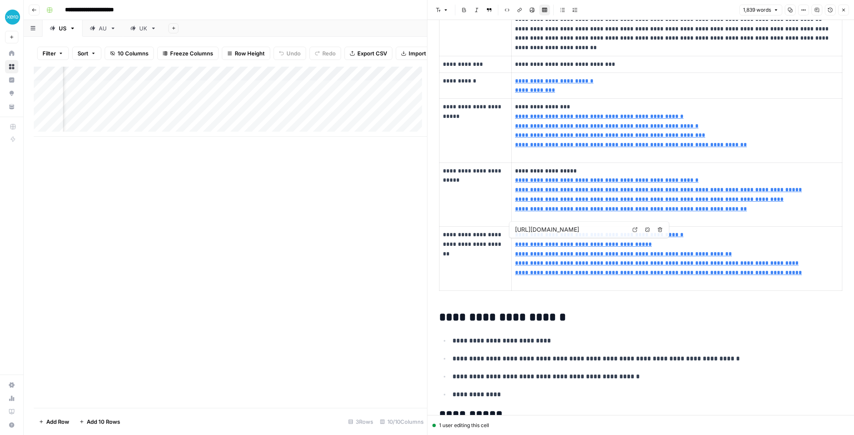
type input "[URL][DOMAIN_NAME]"
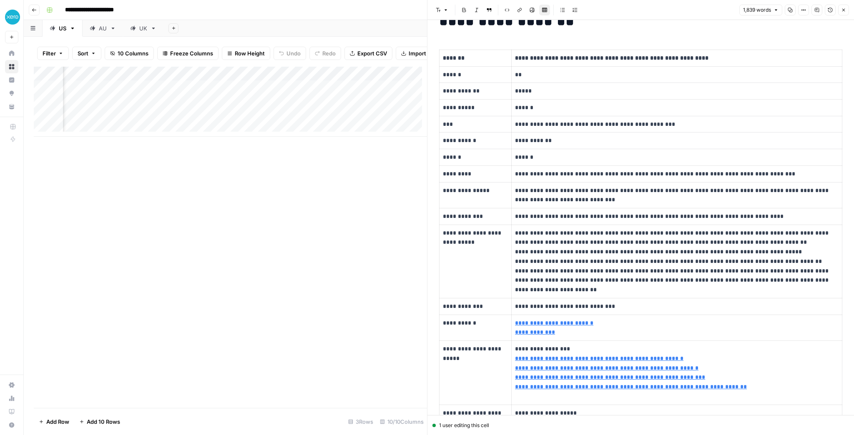
scroll to position [0, 0]
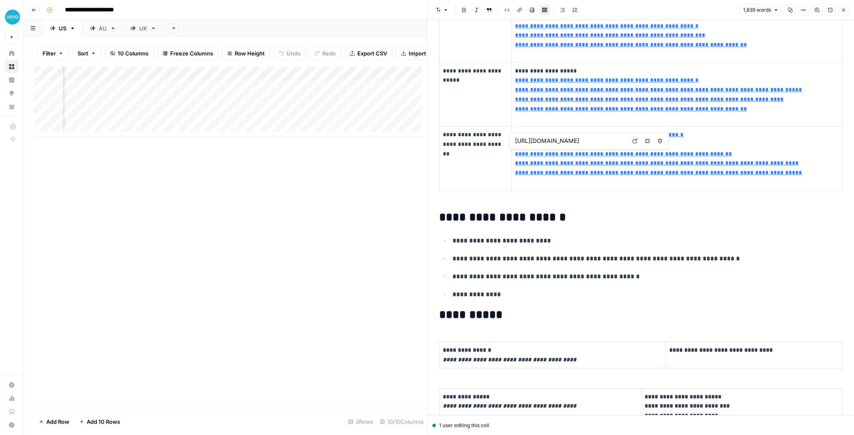
type input "[URL][DOMAIN_NAME]"
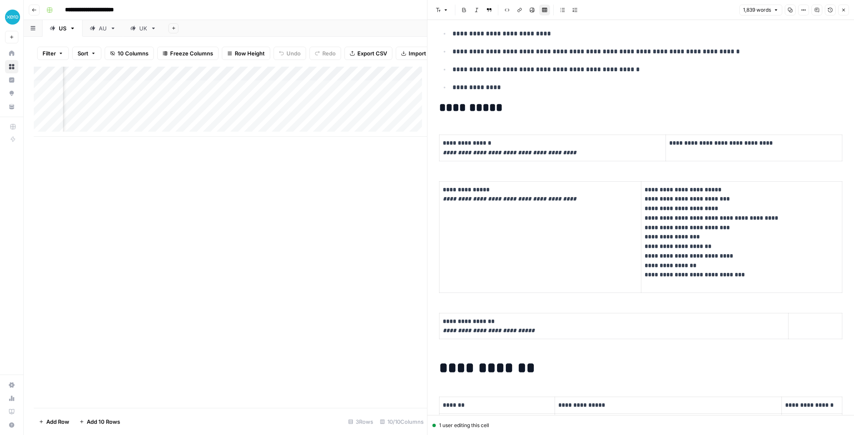
scroll to position [600, 0]
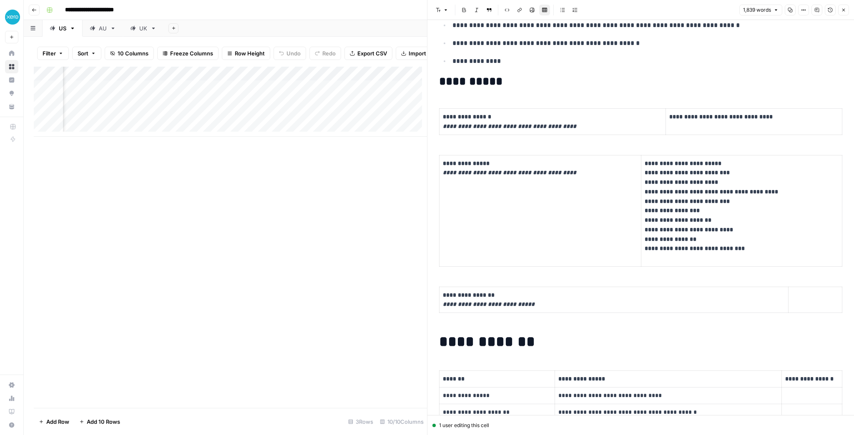
click at [297, 362] on div "Add Column" at bounding box center [230, 237] width 393 height 341
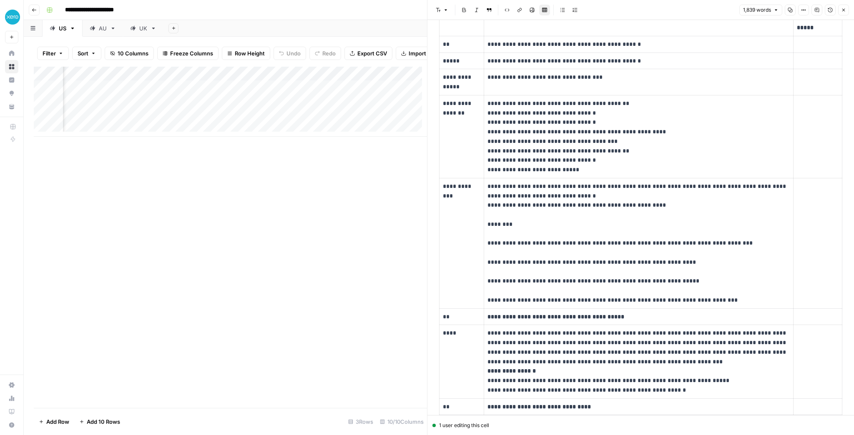
scroll to position [1067, 0]
